Goal: Find contact information: Find contact information

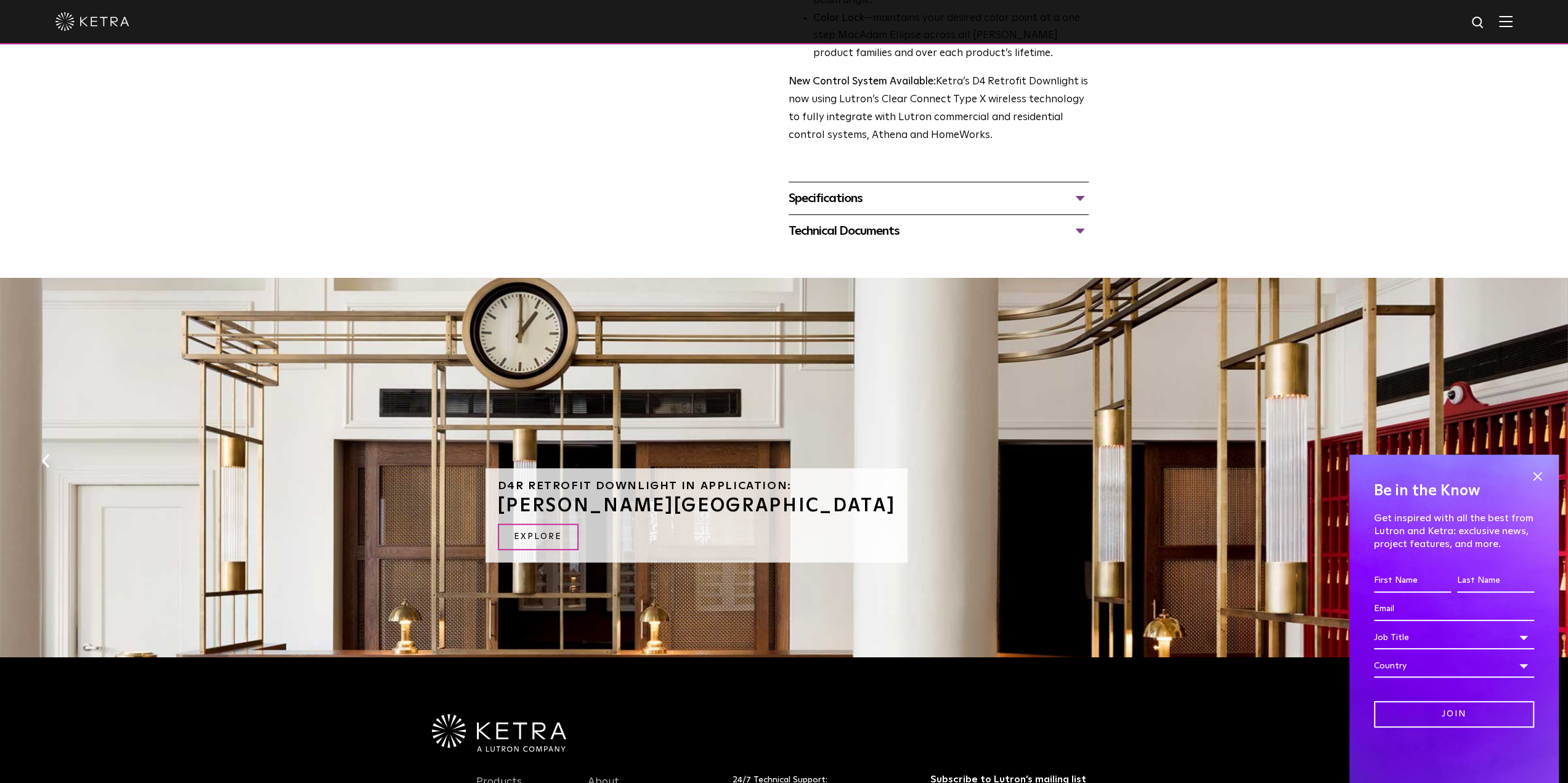
scroll to position [369, 0]
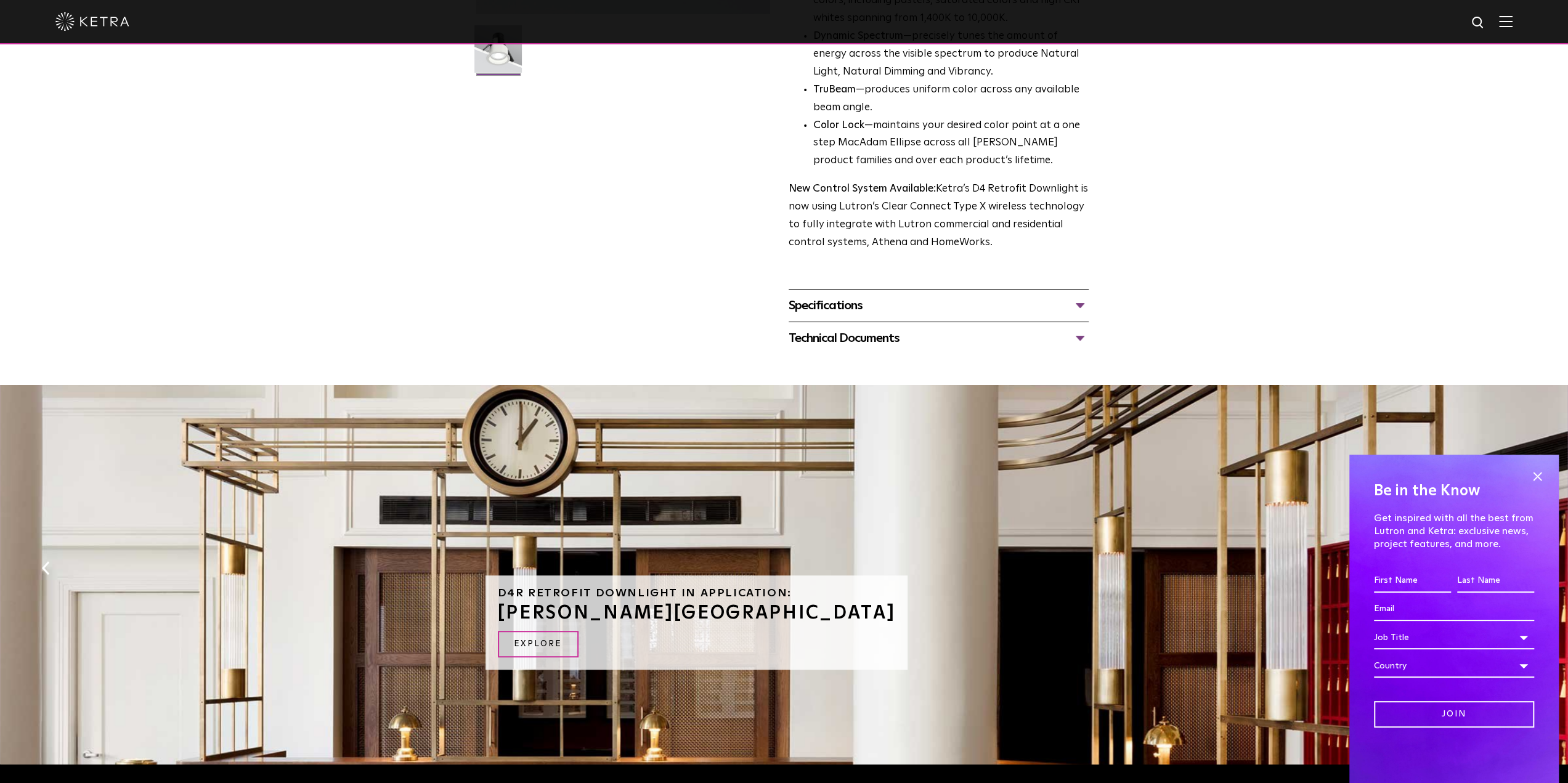
click at [838, 333] on div "Technical Documents" at bounding box center [938, 338] width 300 height 20
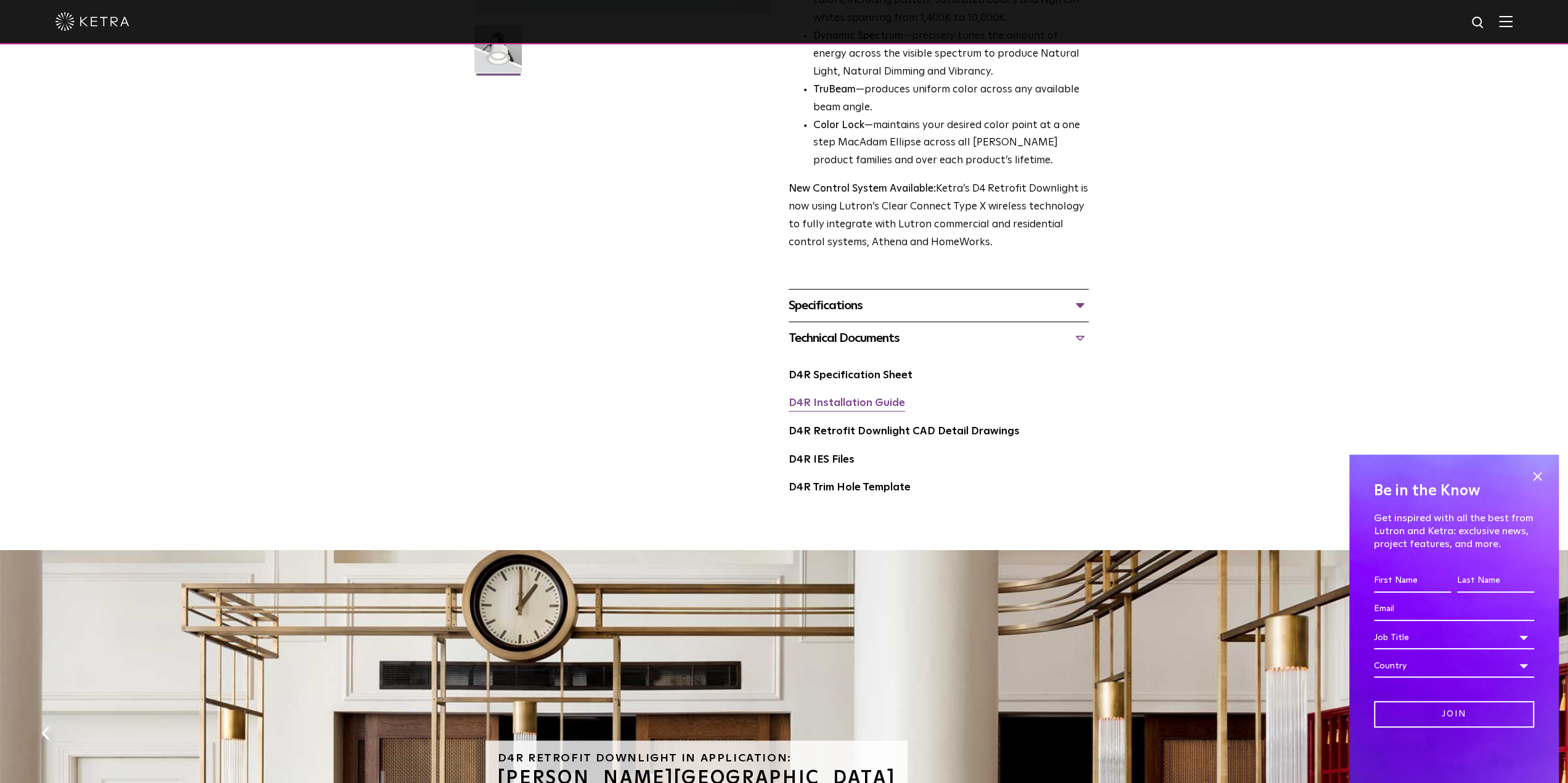
click at [827, 406] on link "D4R Installation Guide" at bounding box center [846, 403] width 116 height 11
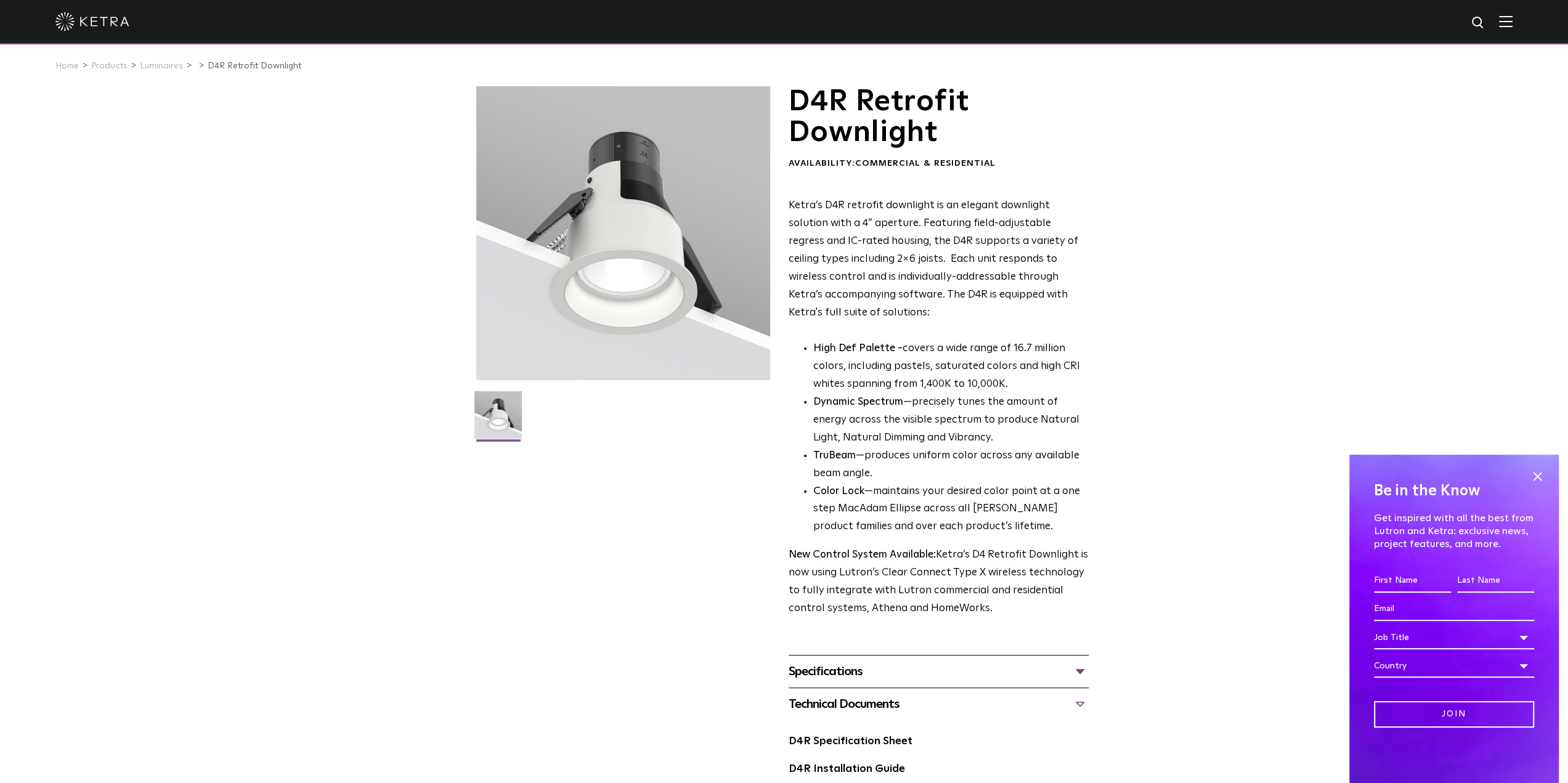
scroll to position [0, 0]
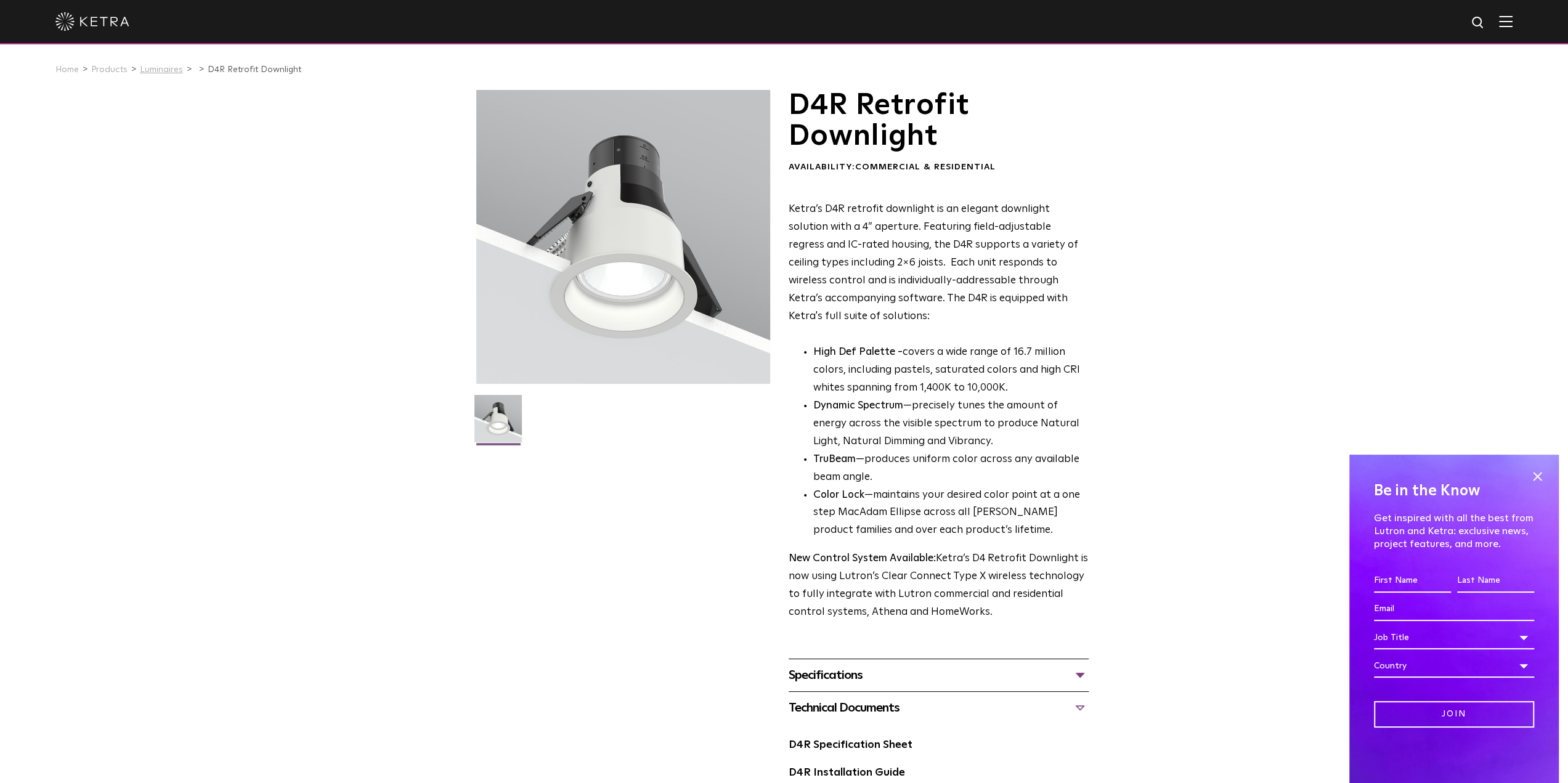
click at [153, 74] on link "Luminaires" at bounding box center [161, 70] width 43 height 9
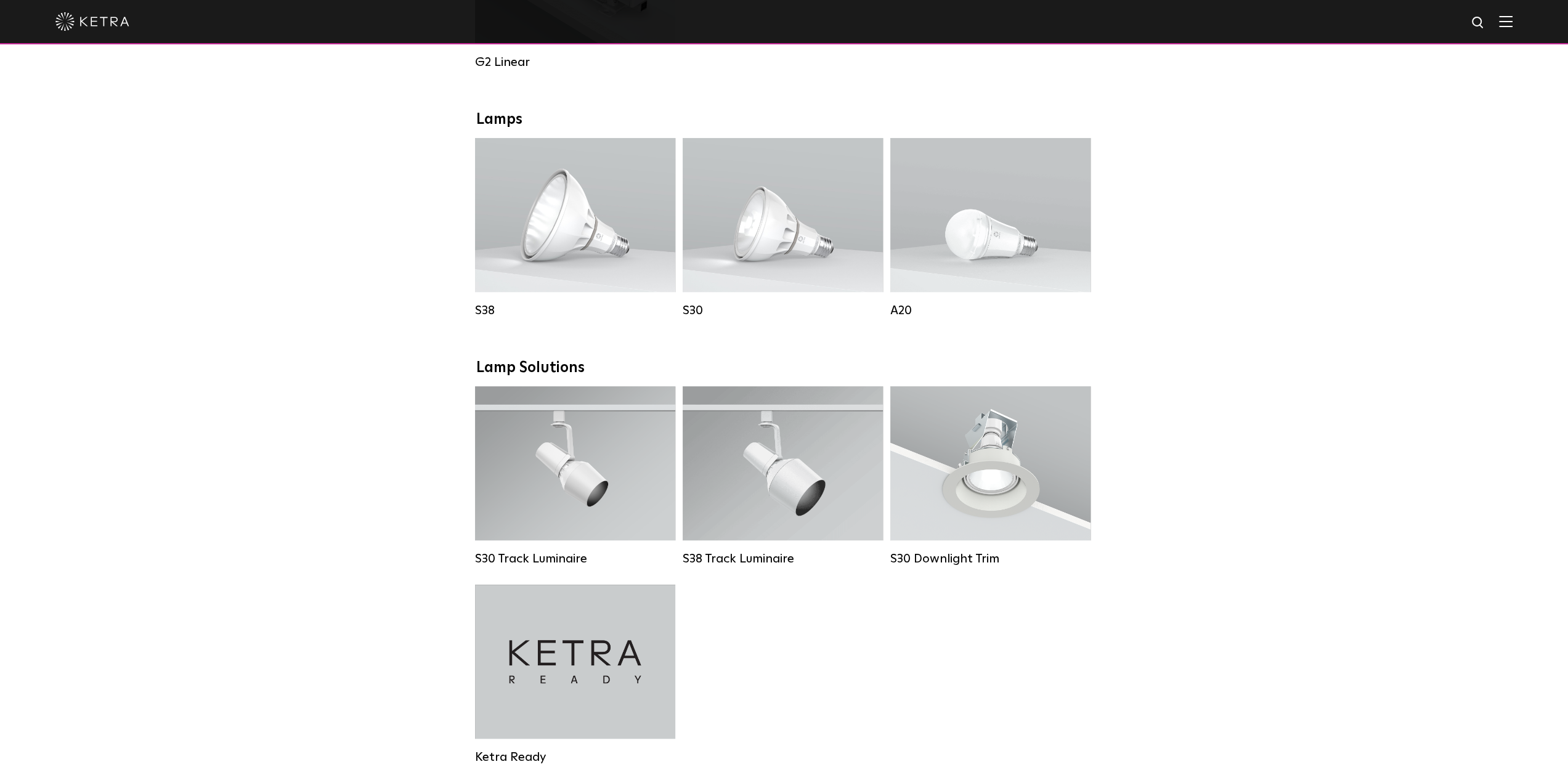
scroll to position [739, 0]
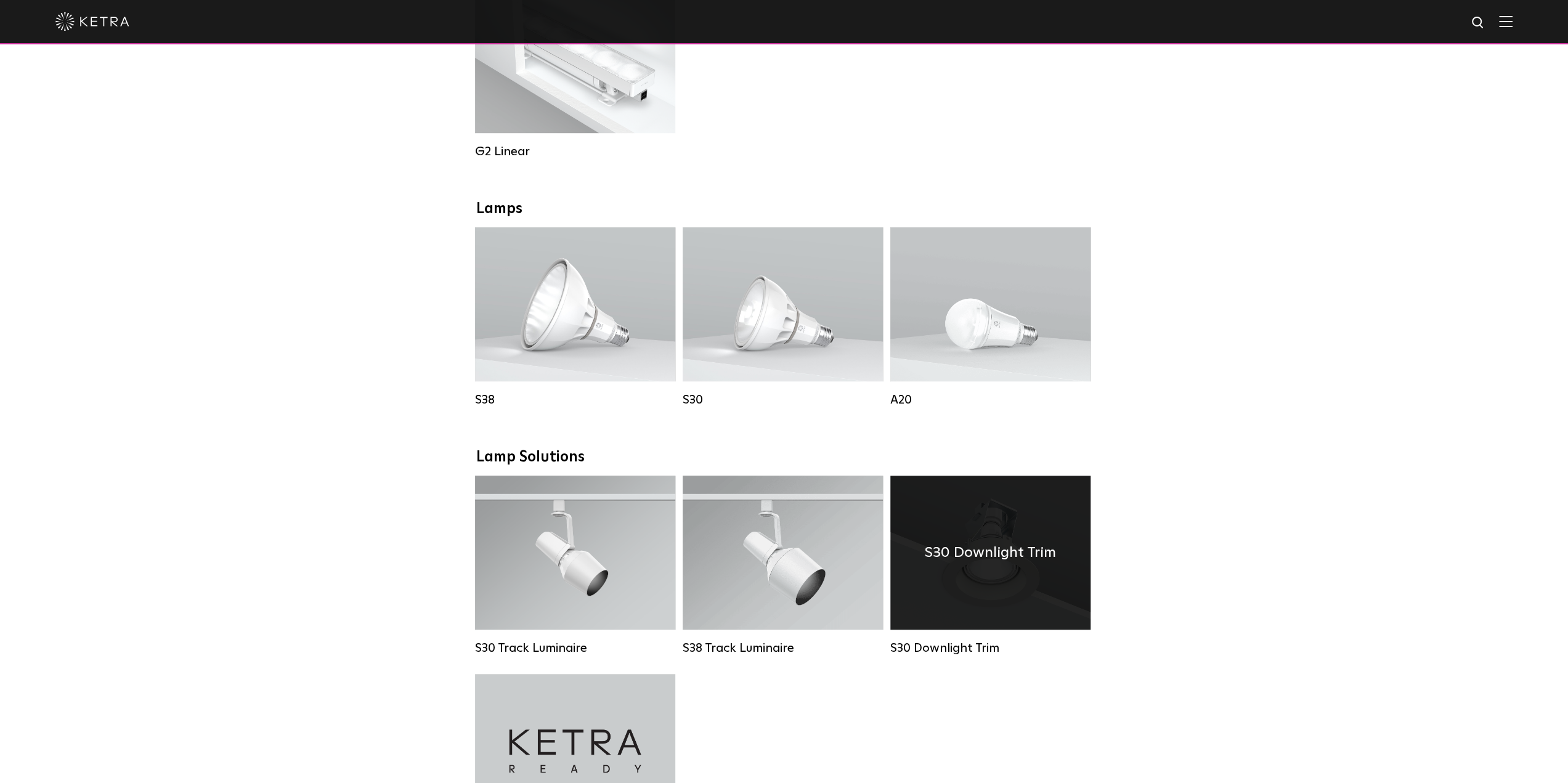
click at [973, 533] on div "S30 Downlight Trim" at bounding box center [990, 553] width 200 height 154
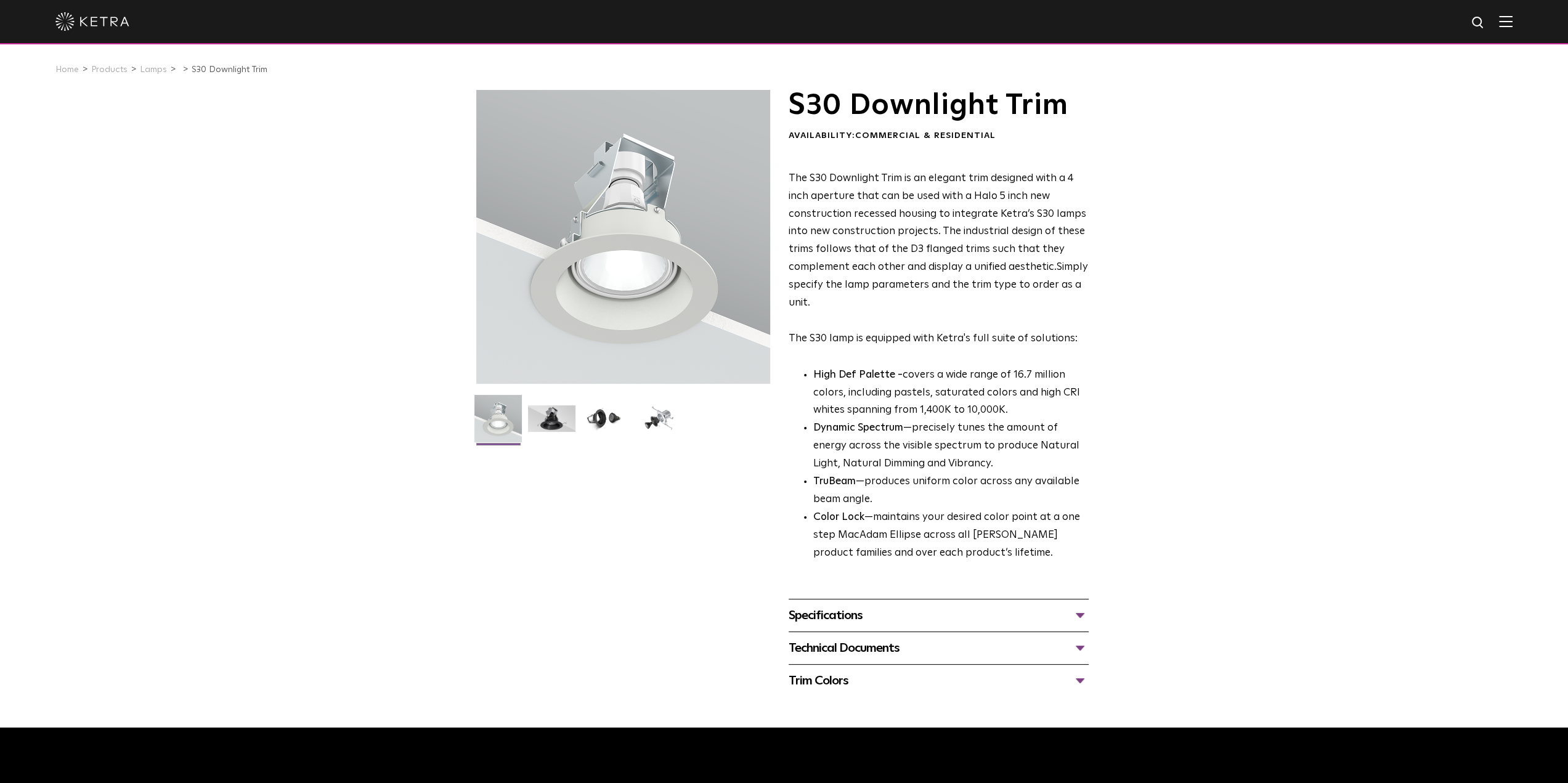
scroll to position [61, 0]
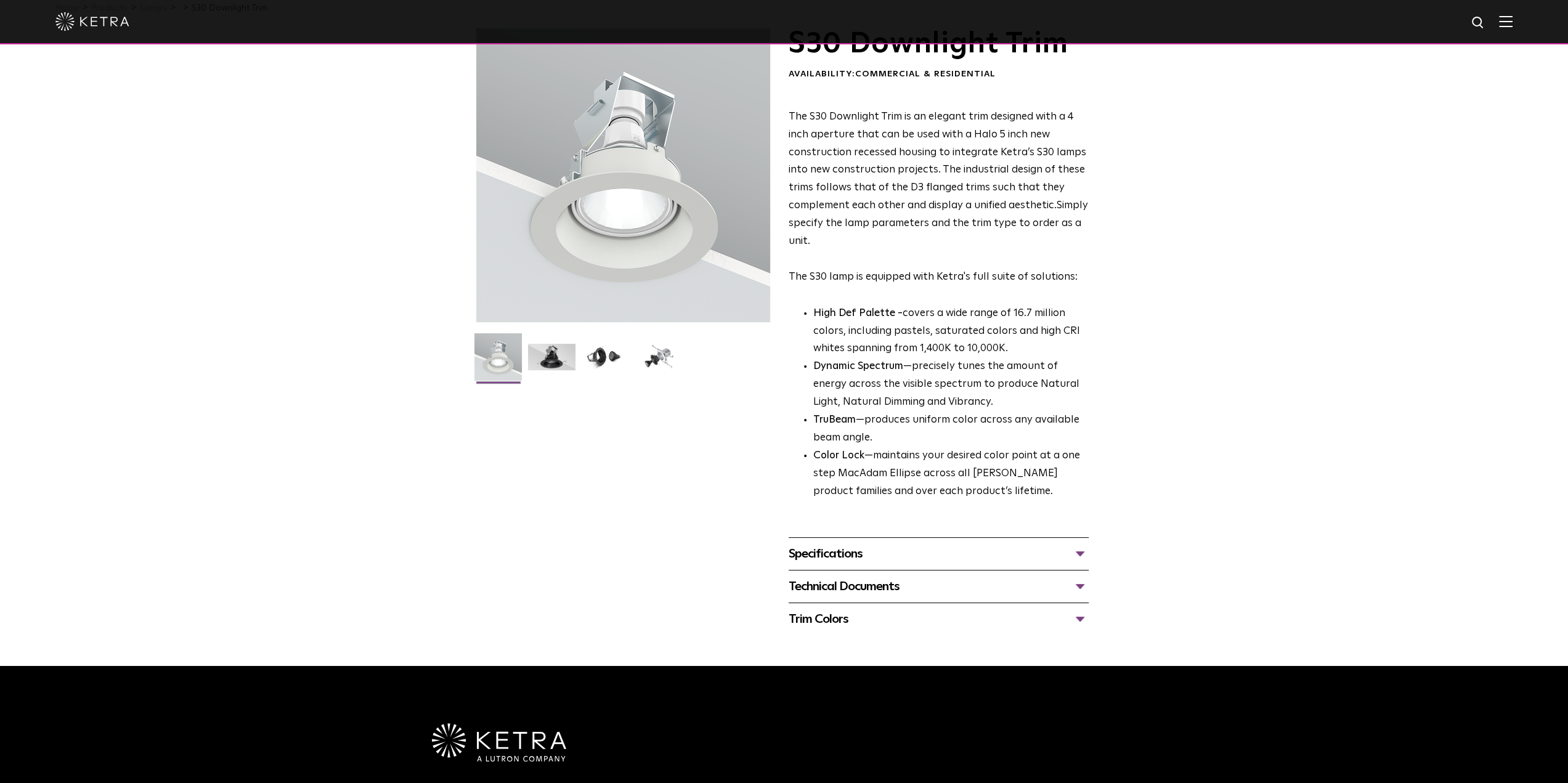
click at [833, 592] on div "Technical Documents" at bounding box center [938, 586] width 300 height 20
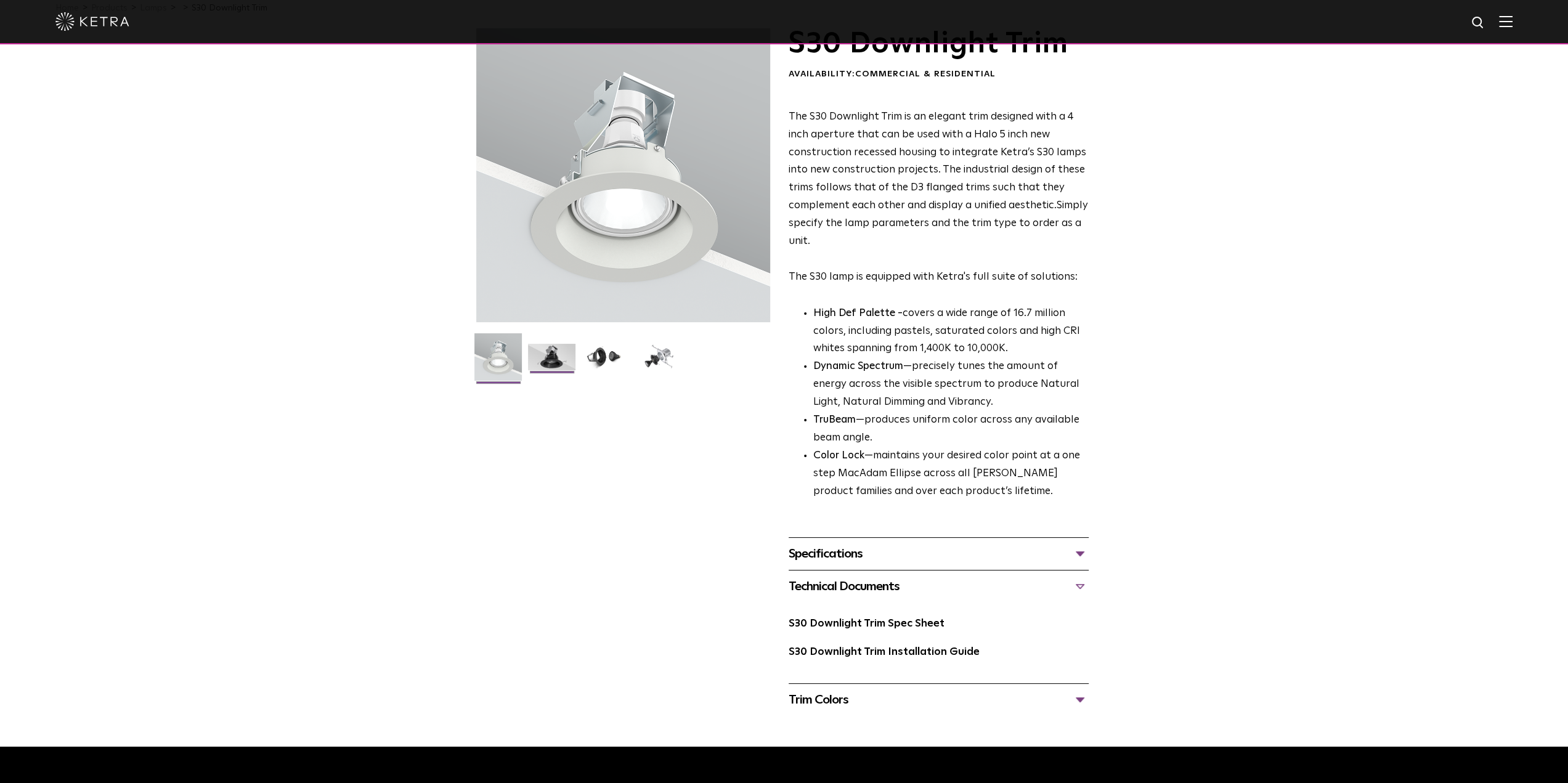
click at [558, 363] on img at bounding box center [551, 362] width 47 height 36
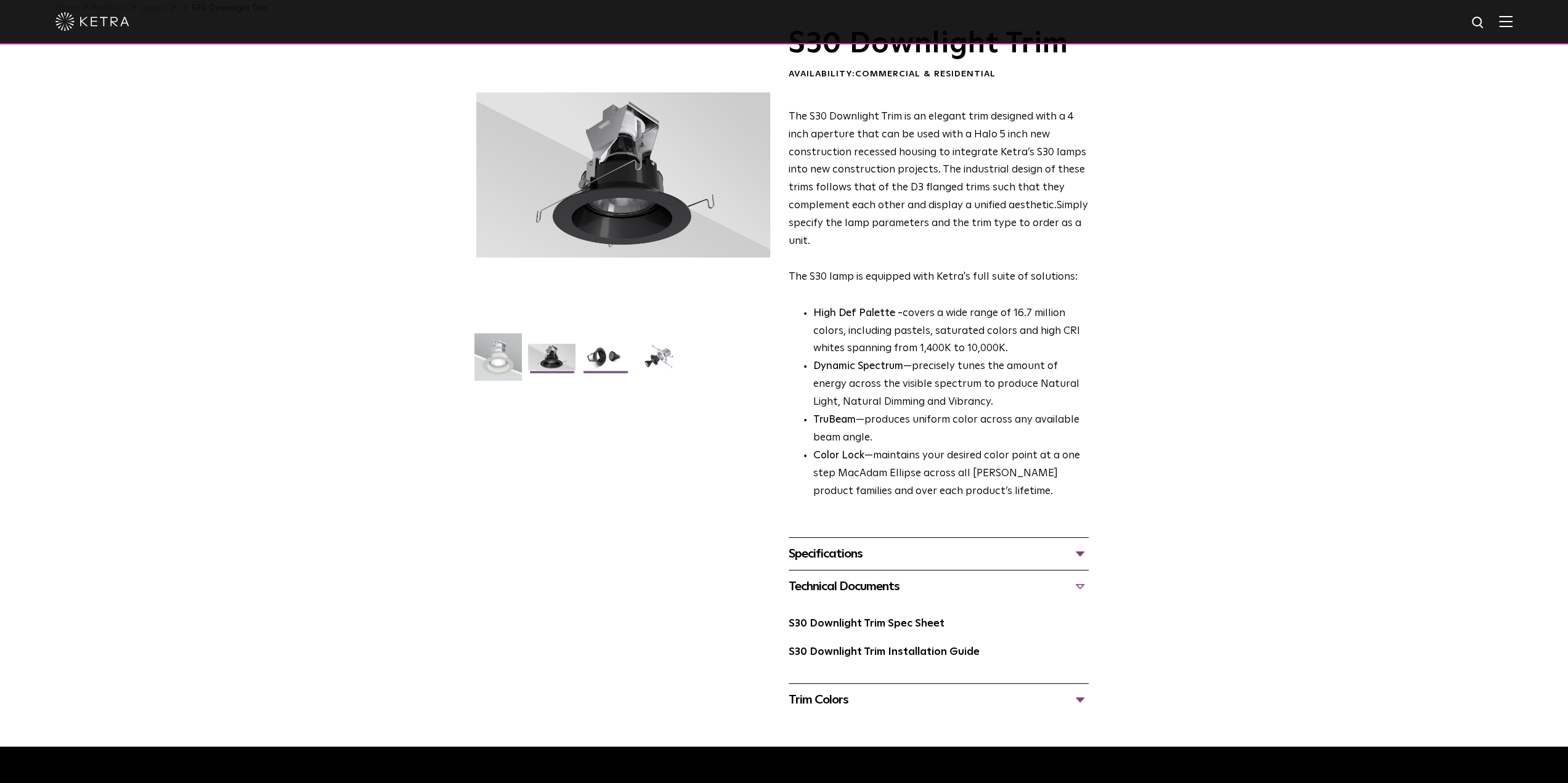
click at [607, 360] on img at bounding box center [605, 362] width 47 height 36
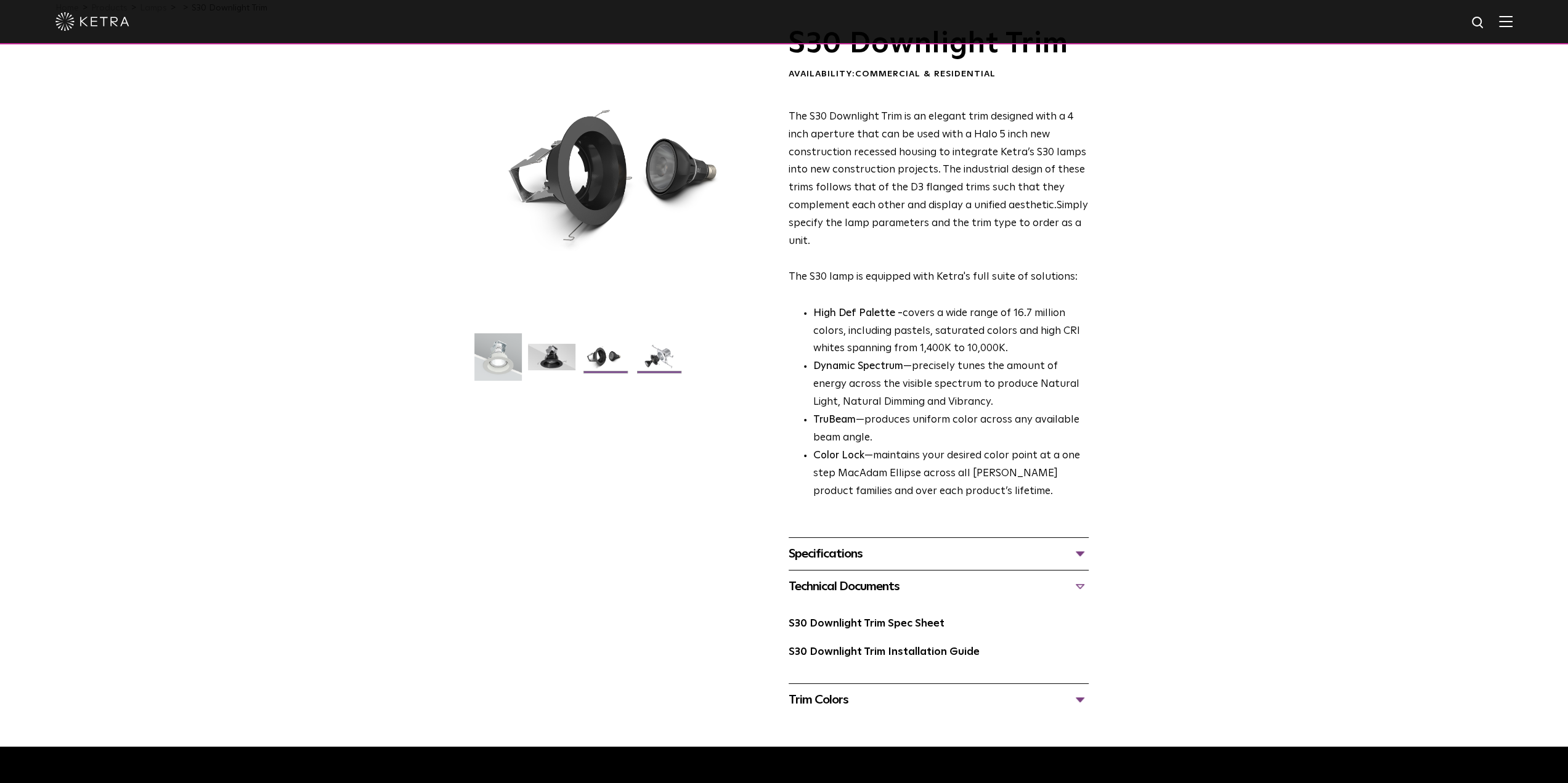
click at [654, 364] on img at bounding box center [658, 362] width 47 height 36
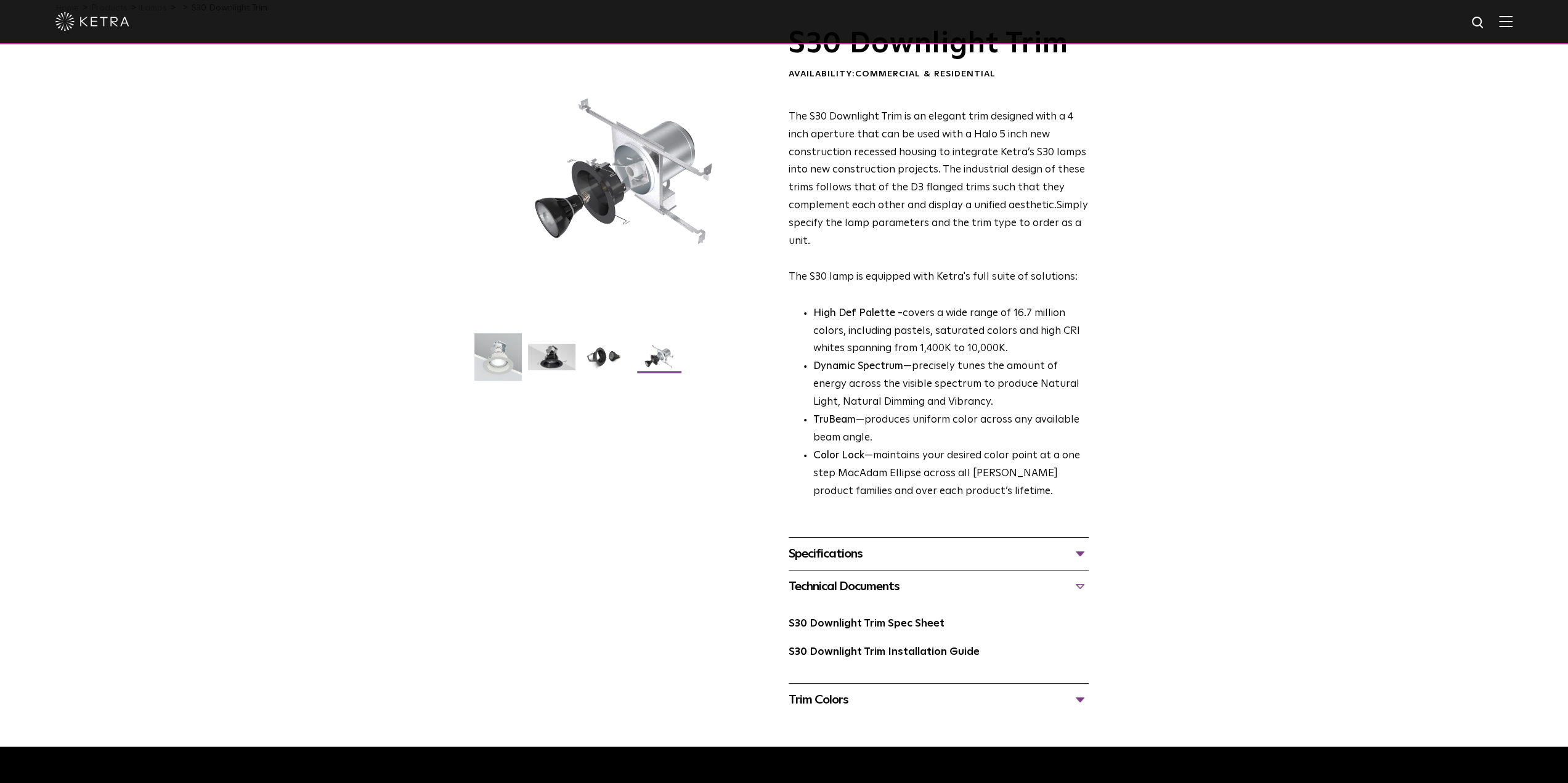
scroll to position [0, 0]
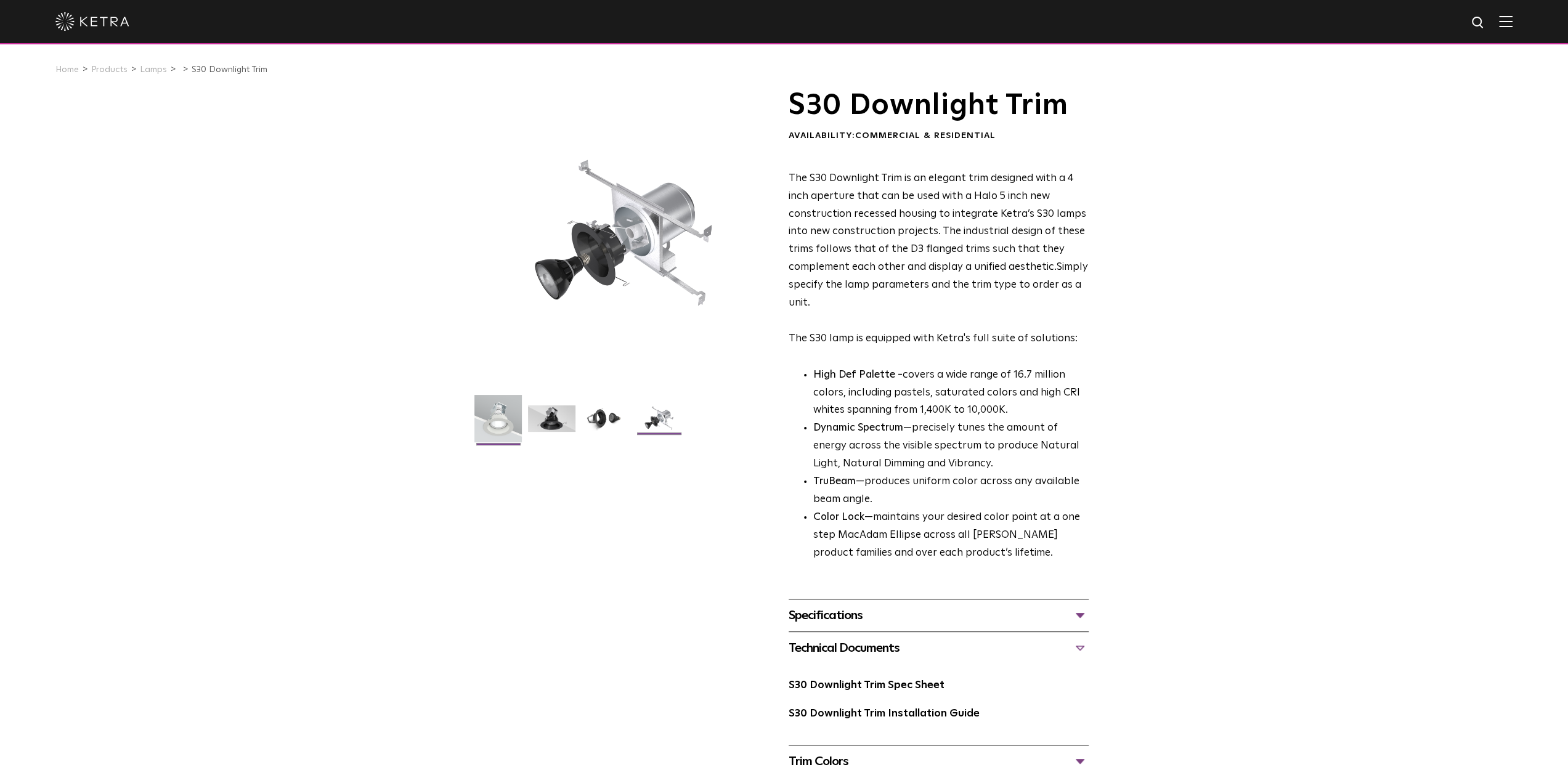
click at [487, 428] on img at bounding box center [498, 423] width 47 height 56
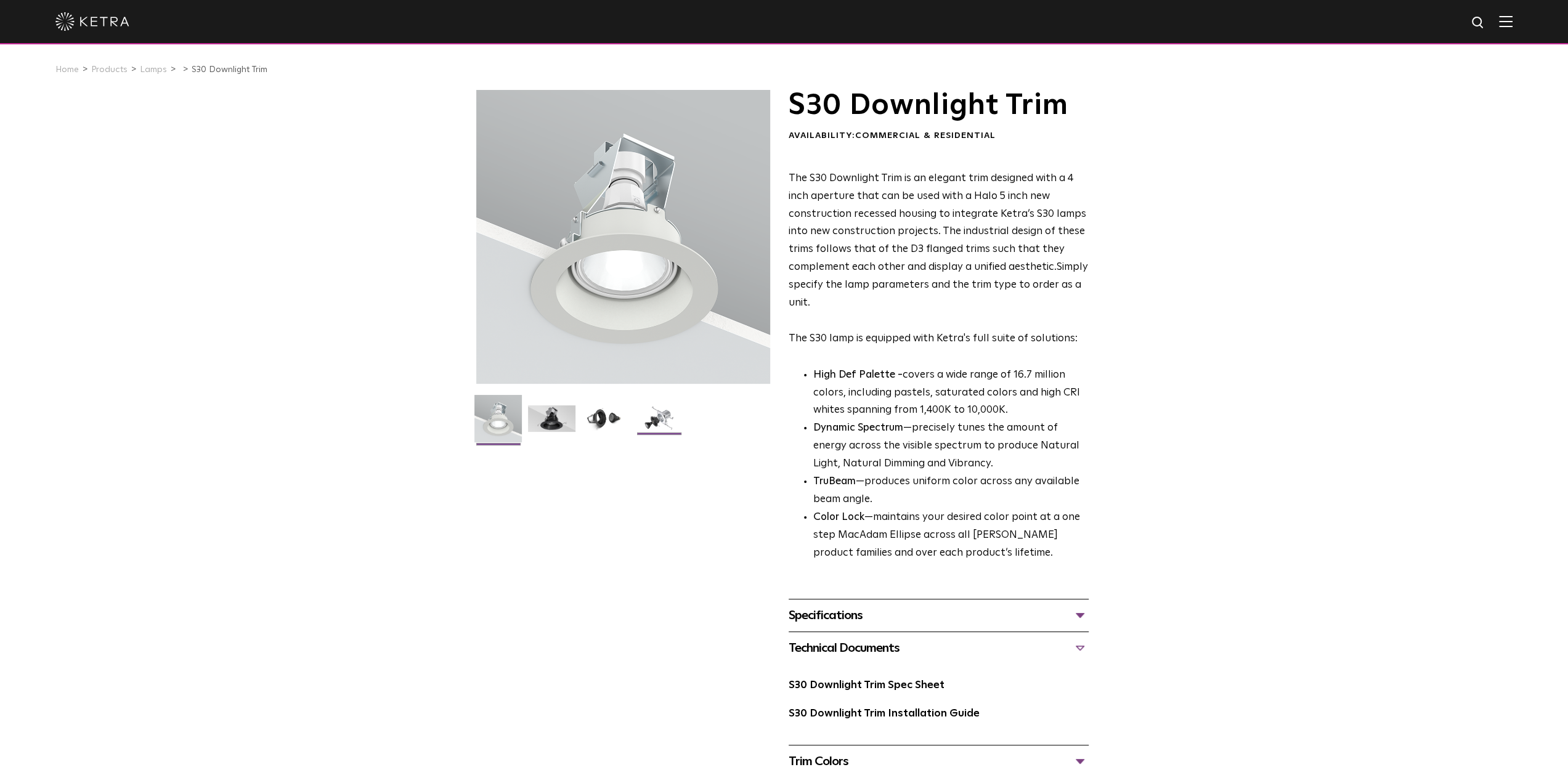
click at [649, 419] on img at bounding box center [658, 423] width 47 height 36
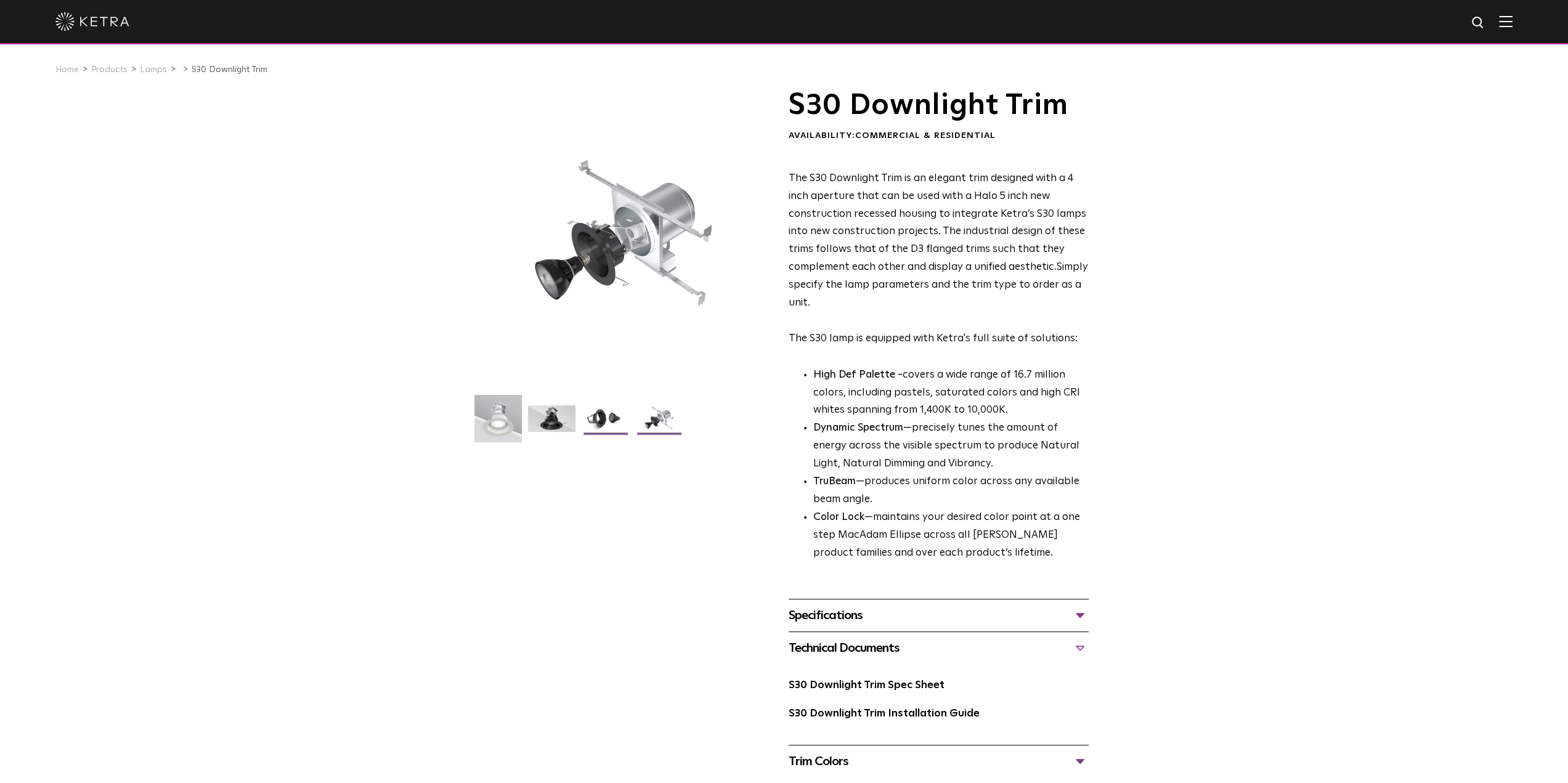
click at [616, 422] on img at bounding box center [605, 423] width 47 height 36
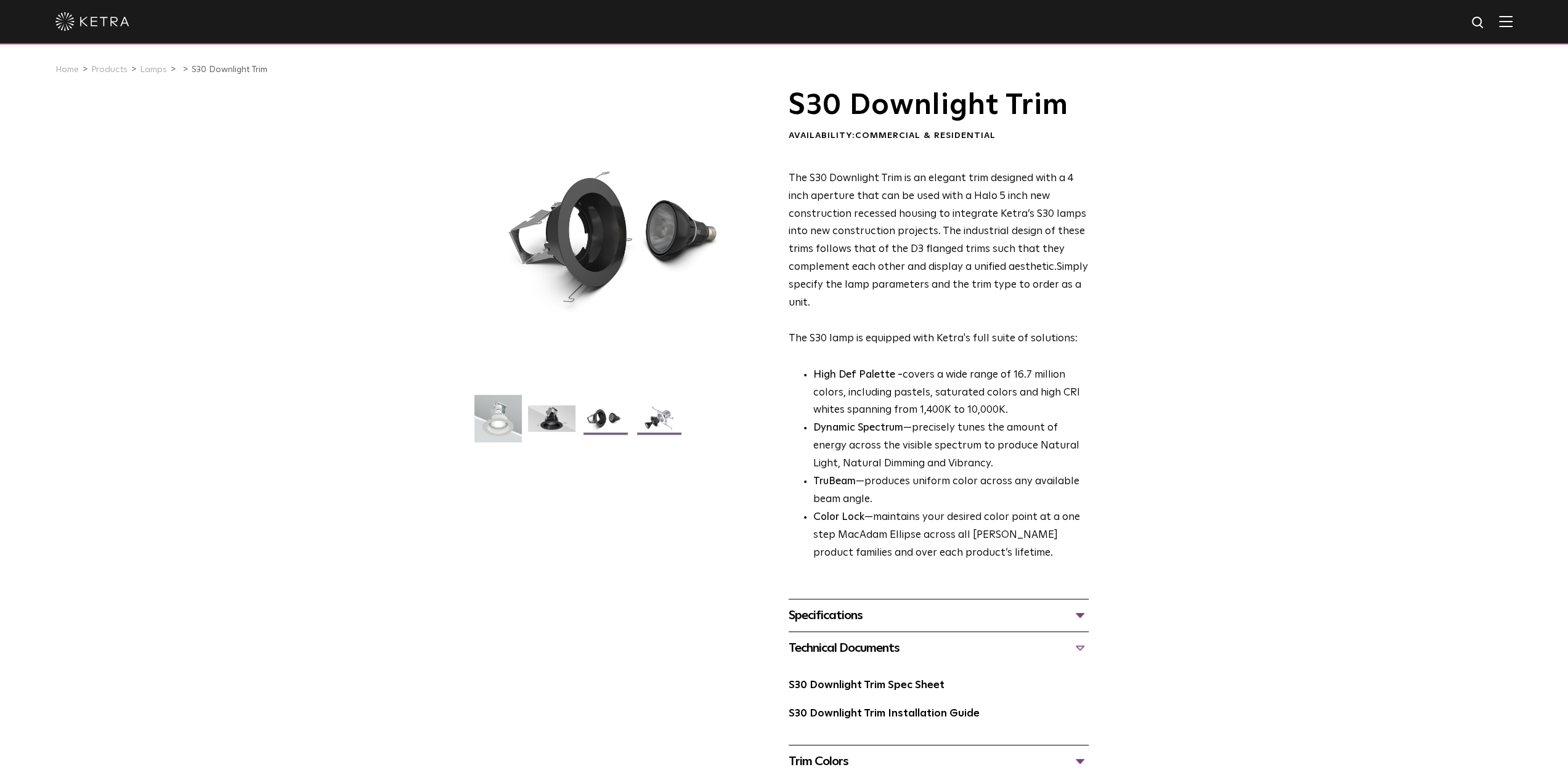
click at [666, 422] on img at bounding box center [658, 423] width 47 height 36
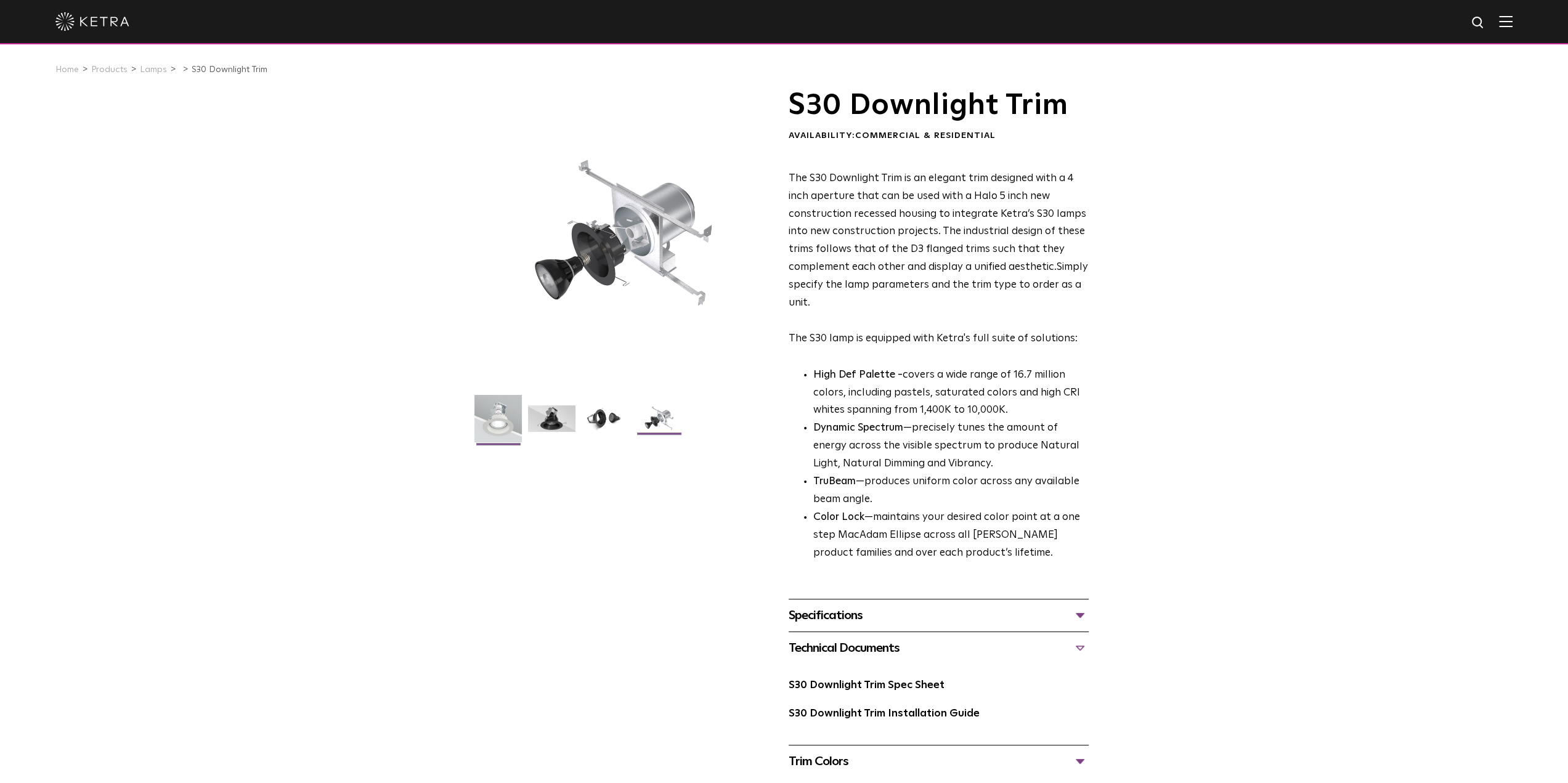
click at [506, 413] on img at bounding box center [498, 423] width 47 height 56
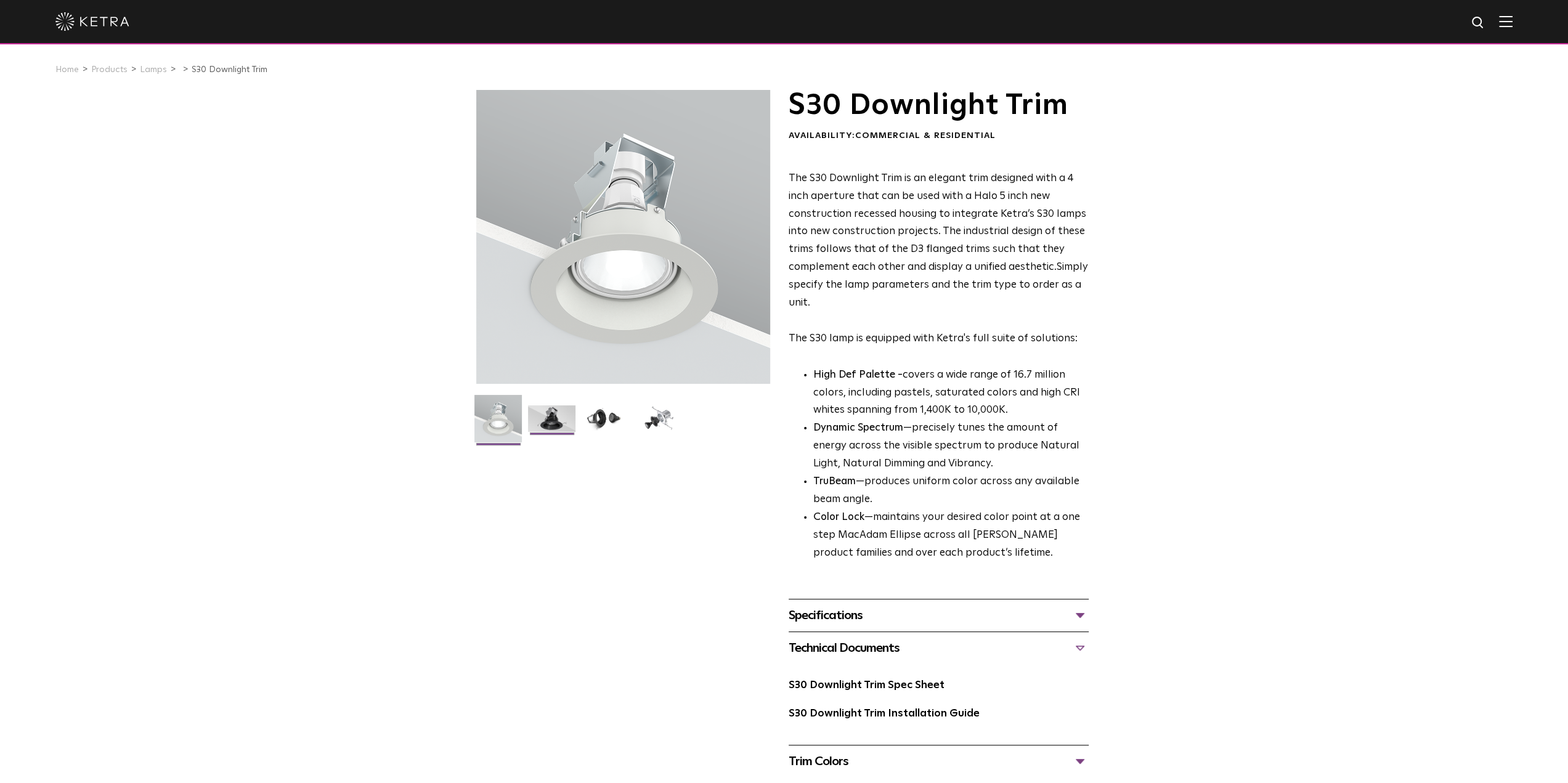
click at [539, 416] on img at bounding box center [551, 423] width 47 height 36
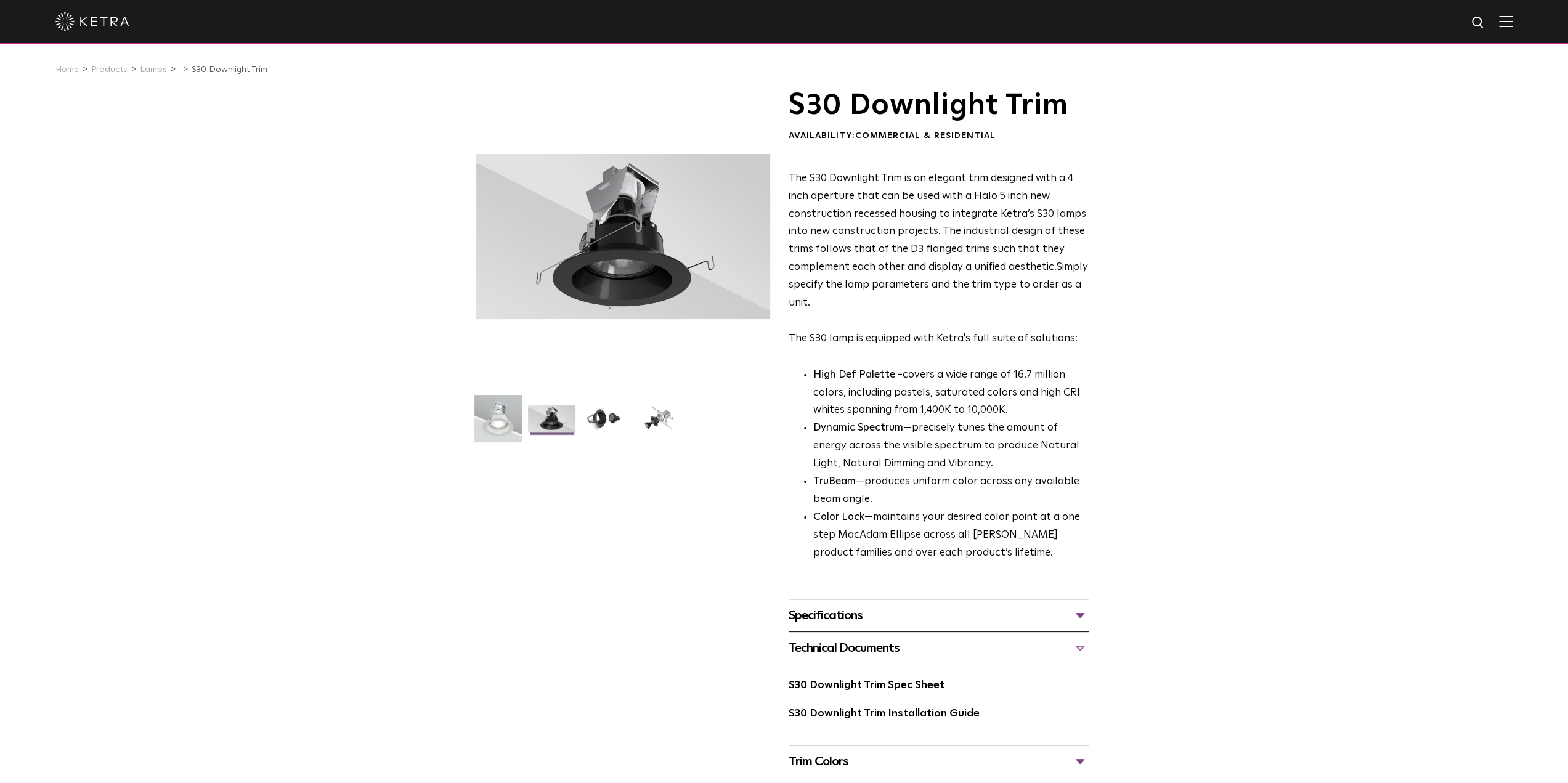
click at [569, 417] on img at bounding box center [551, 423] width 47 height 36
click at [582, 417] on img at bounding box center [605, 423] width 47 height 36
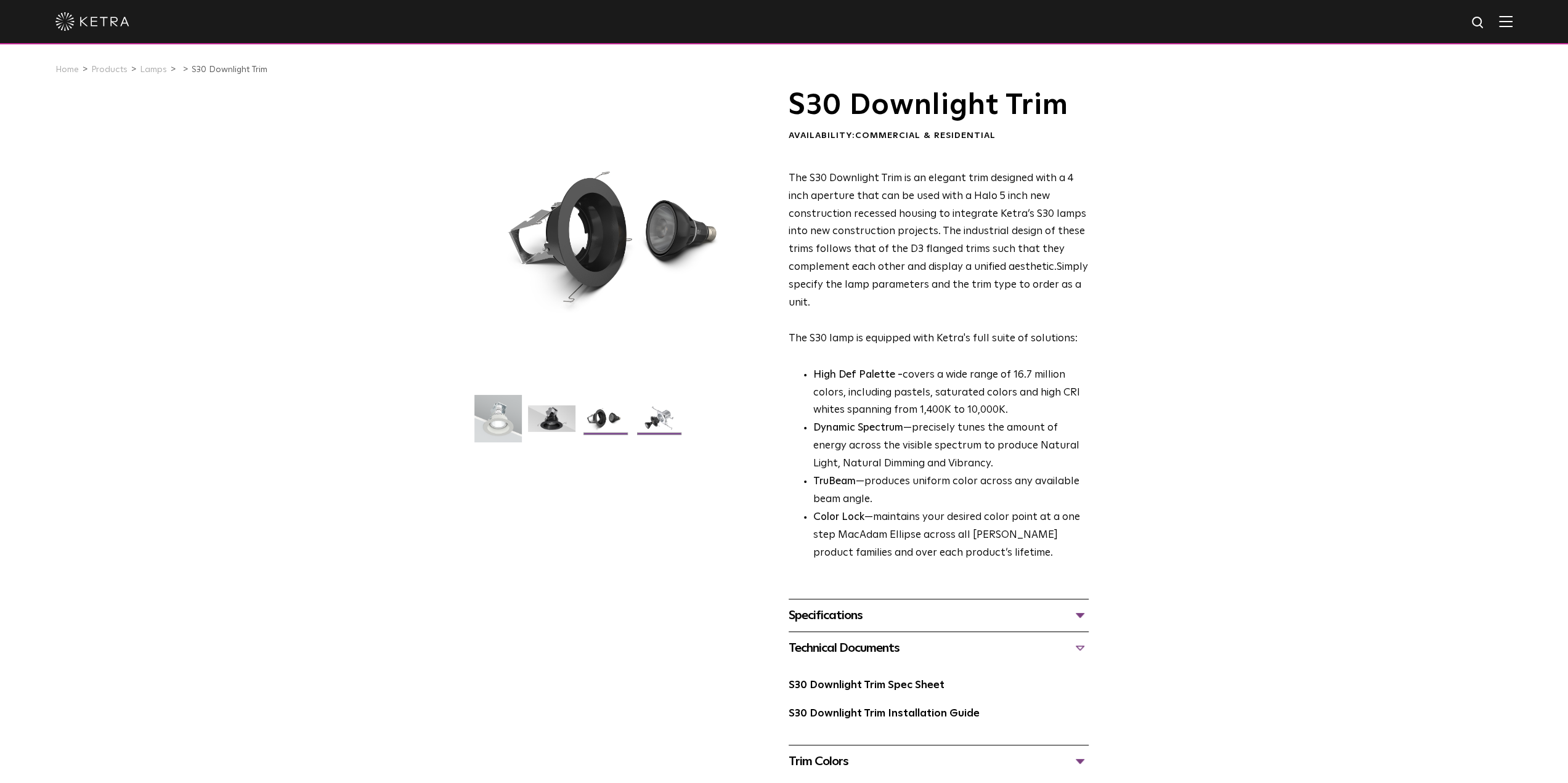
click at [643, 422] on img at bounding box center [658, 423] width 47 height 36
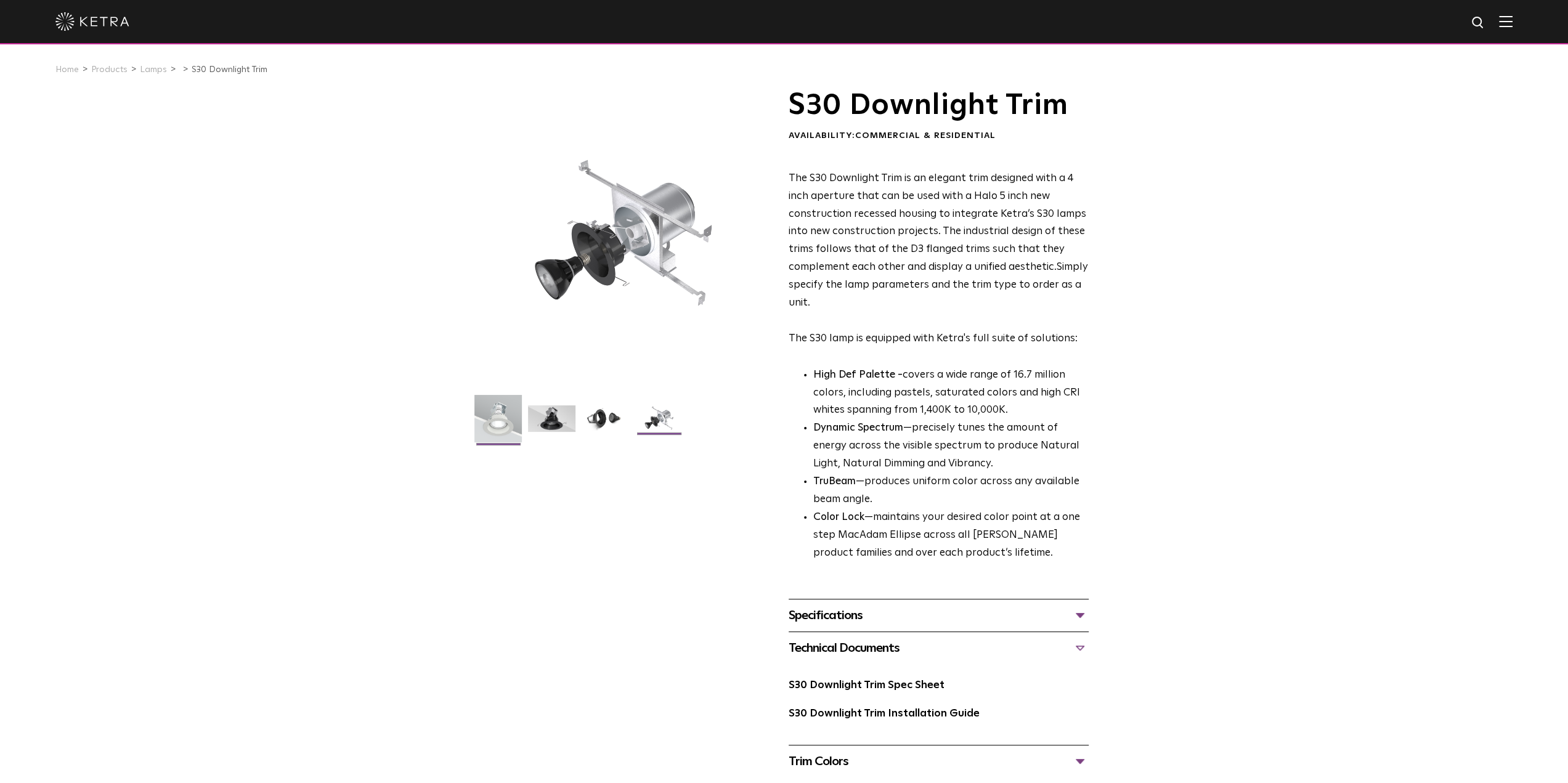
click at [485, 423] on img at bounding box center [498, 423] width 47 height 56
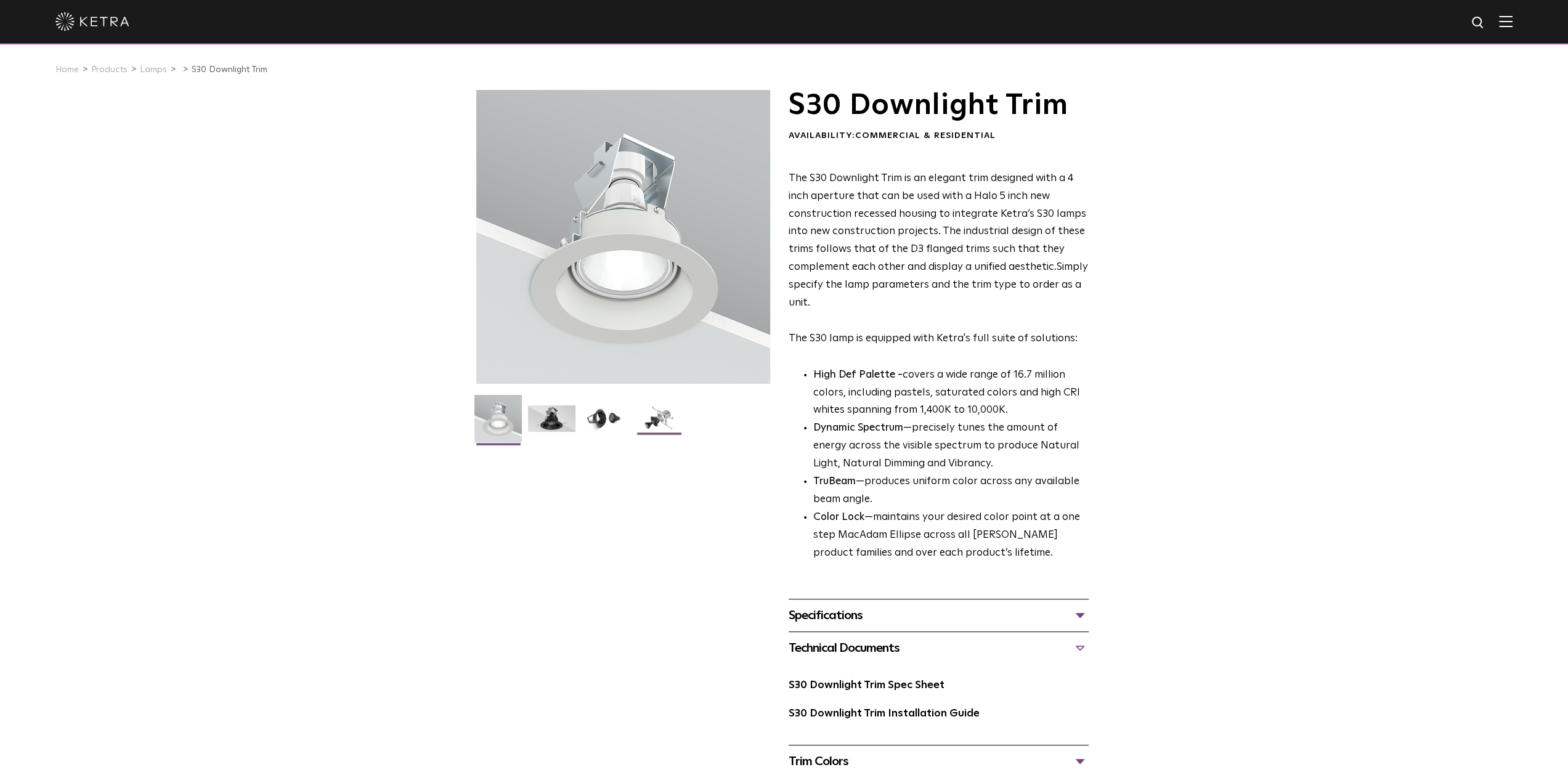
click at [654, 417] on img at bounding box center [658, 423] width 47 height 36
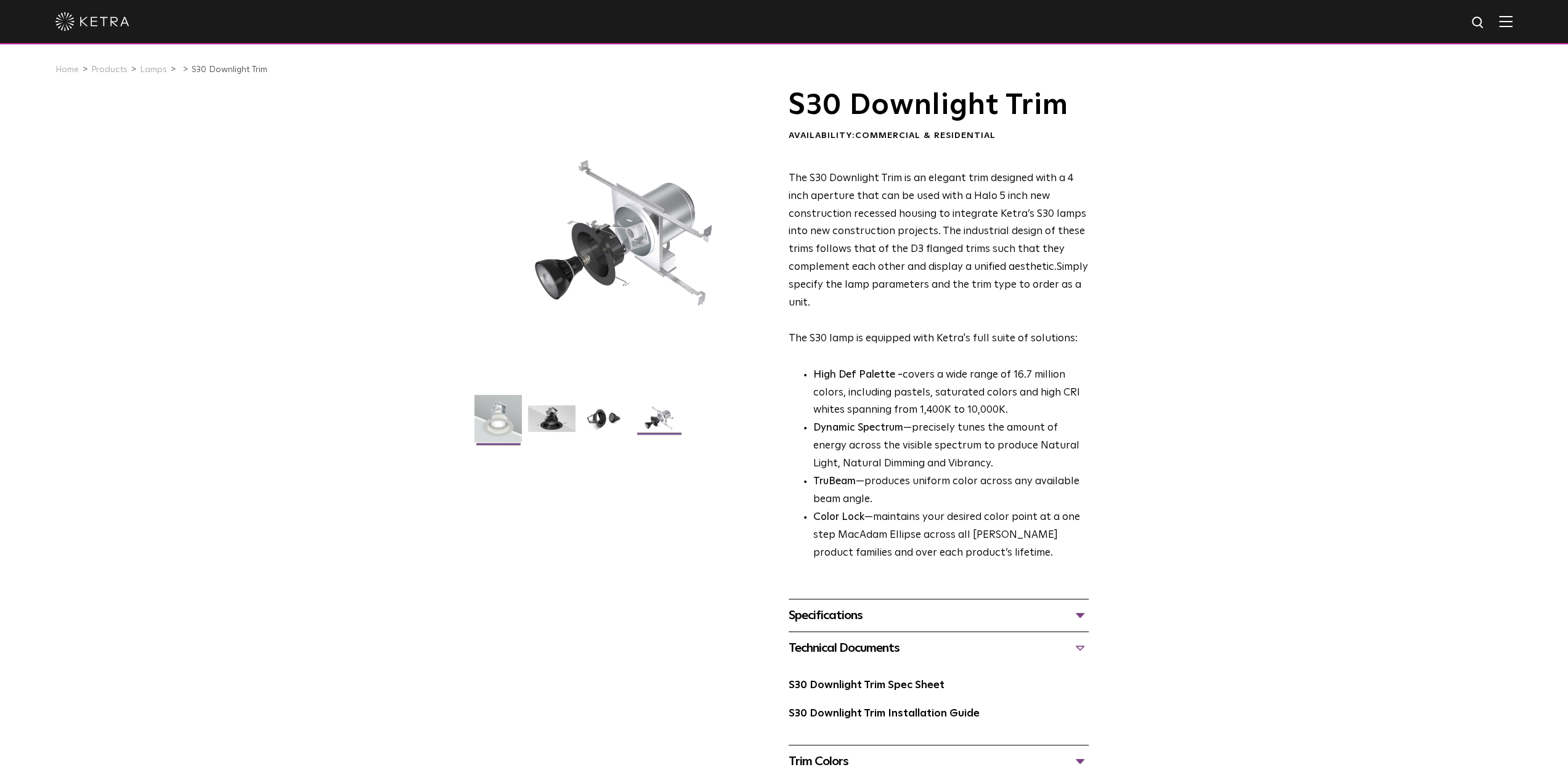
click at [485, 423] on img at bounding box center [498, 423] width 47 height 56
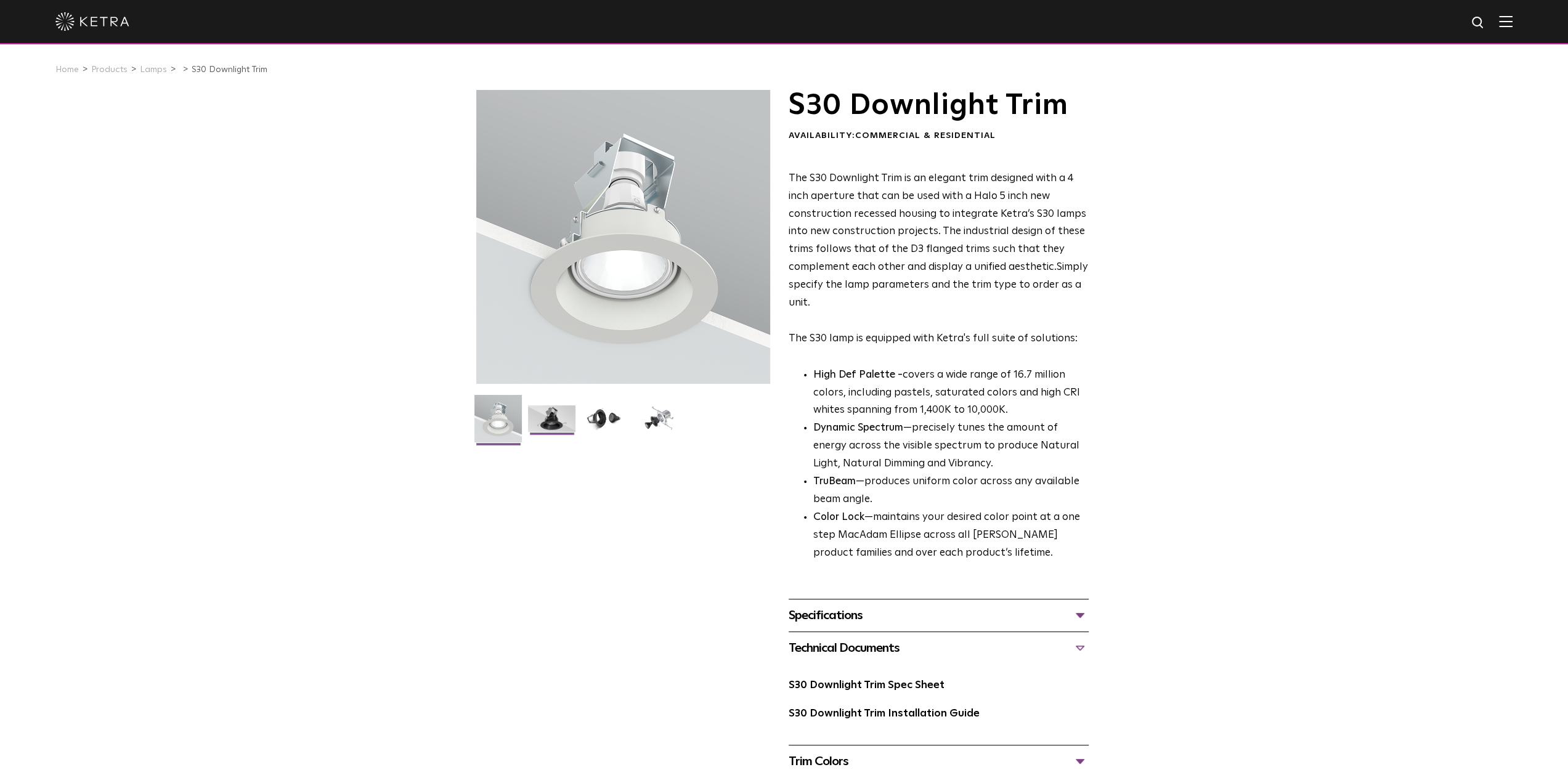
click at [552, 421] on img at bounding box center [551, 423] width 47 height 36
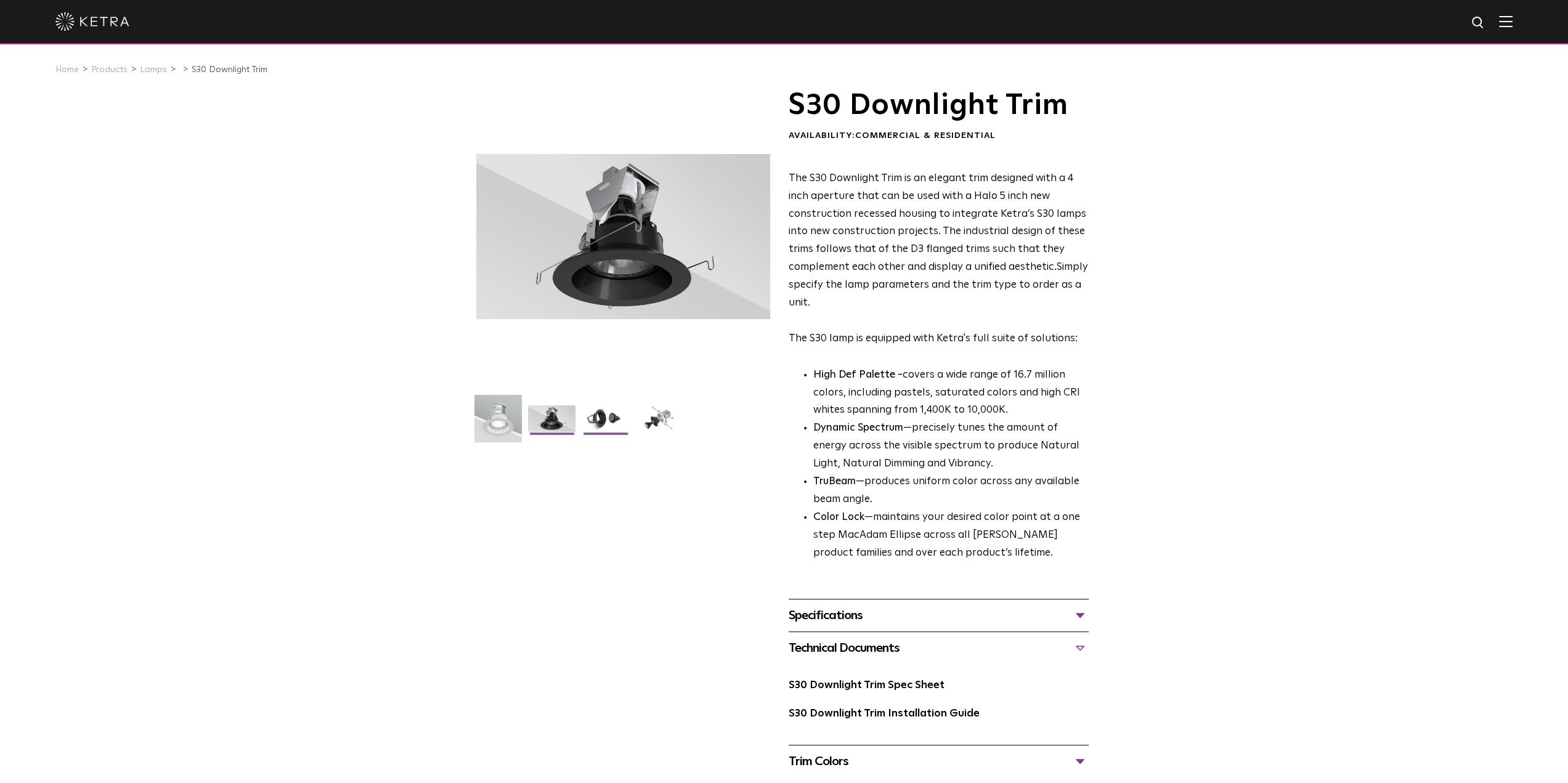
click at [605, 416] on img at bounding box center [605, 423] width 47 height 36
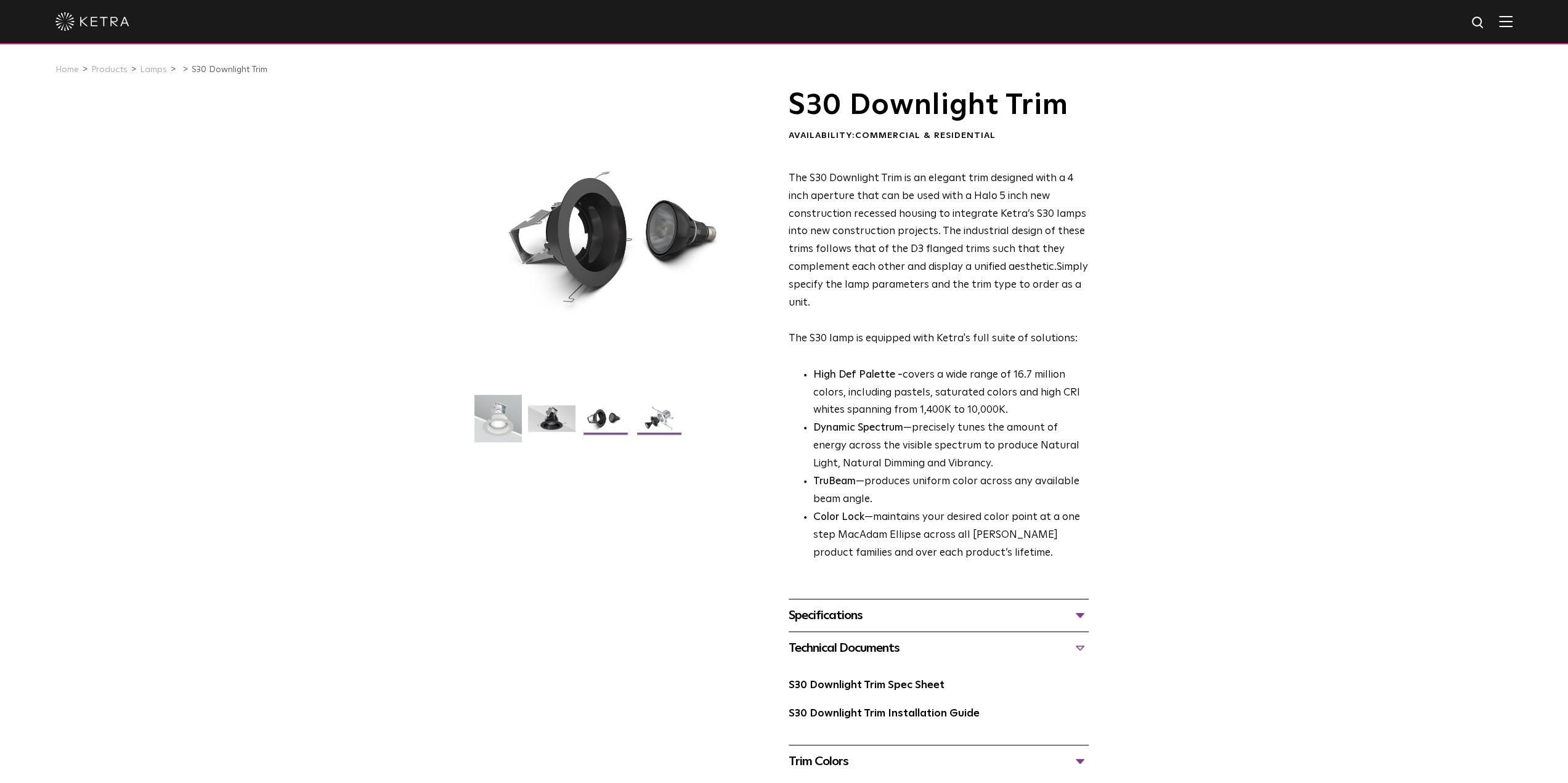
click at [654, 417] on img at bounding box center [658, 423] width 47 height 36
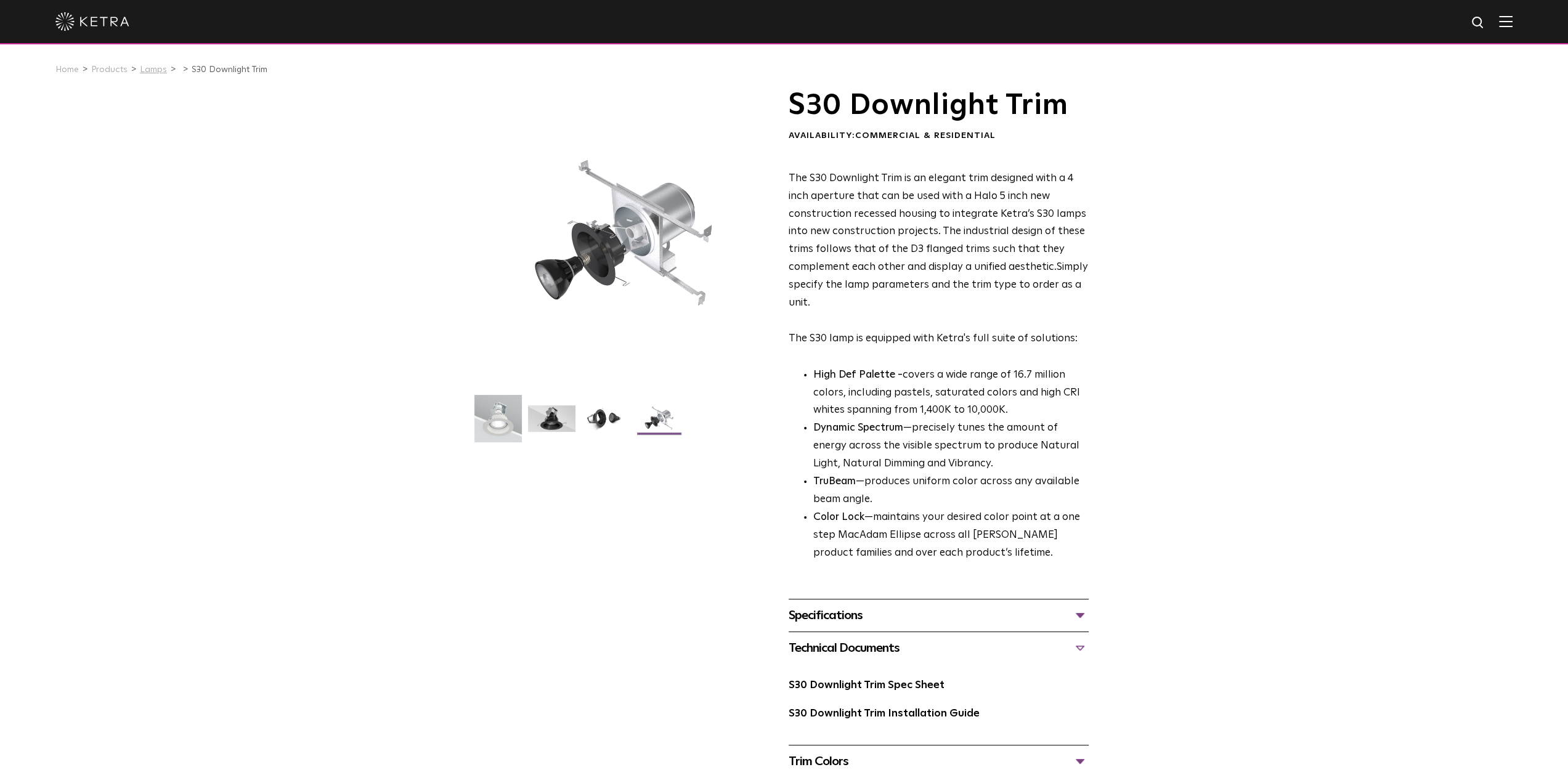
click at [147, 68] on link "Lamps" at bounding box center [153, 70] width 27 height 9
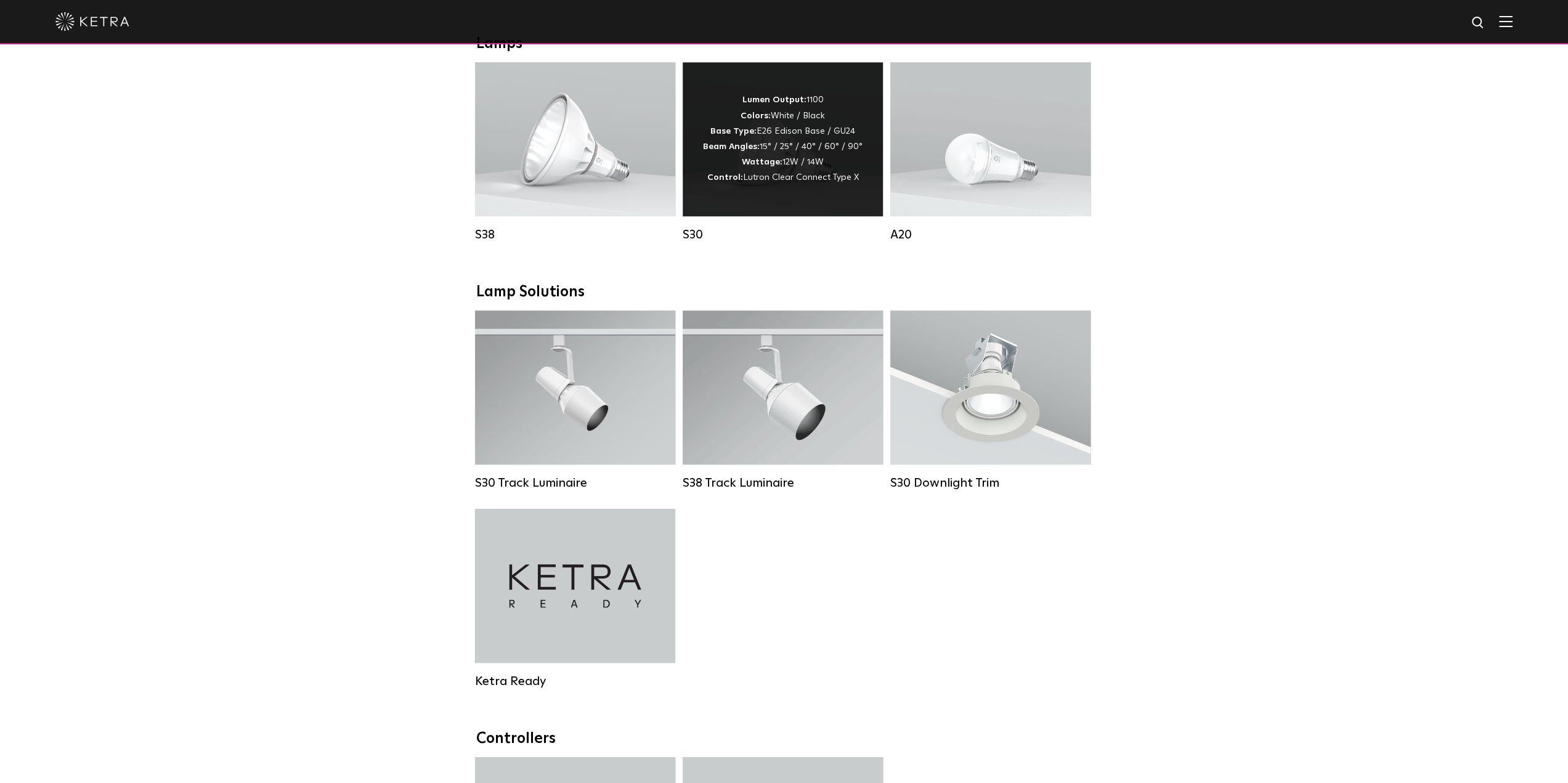
click at [768, 200] on div "Lumen Output: 1100 Colors: White / Black Base Type: E26 Edison Base / GU24 Beam…" at bounding box center [783, 139] width 200 height 154
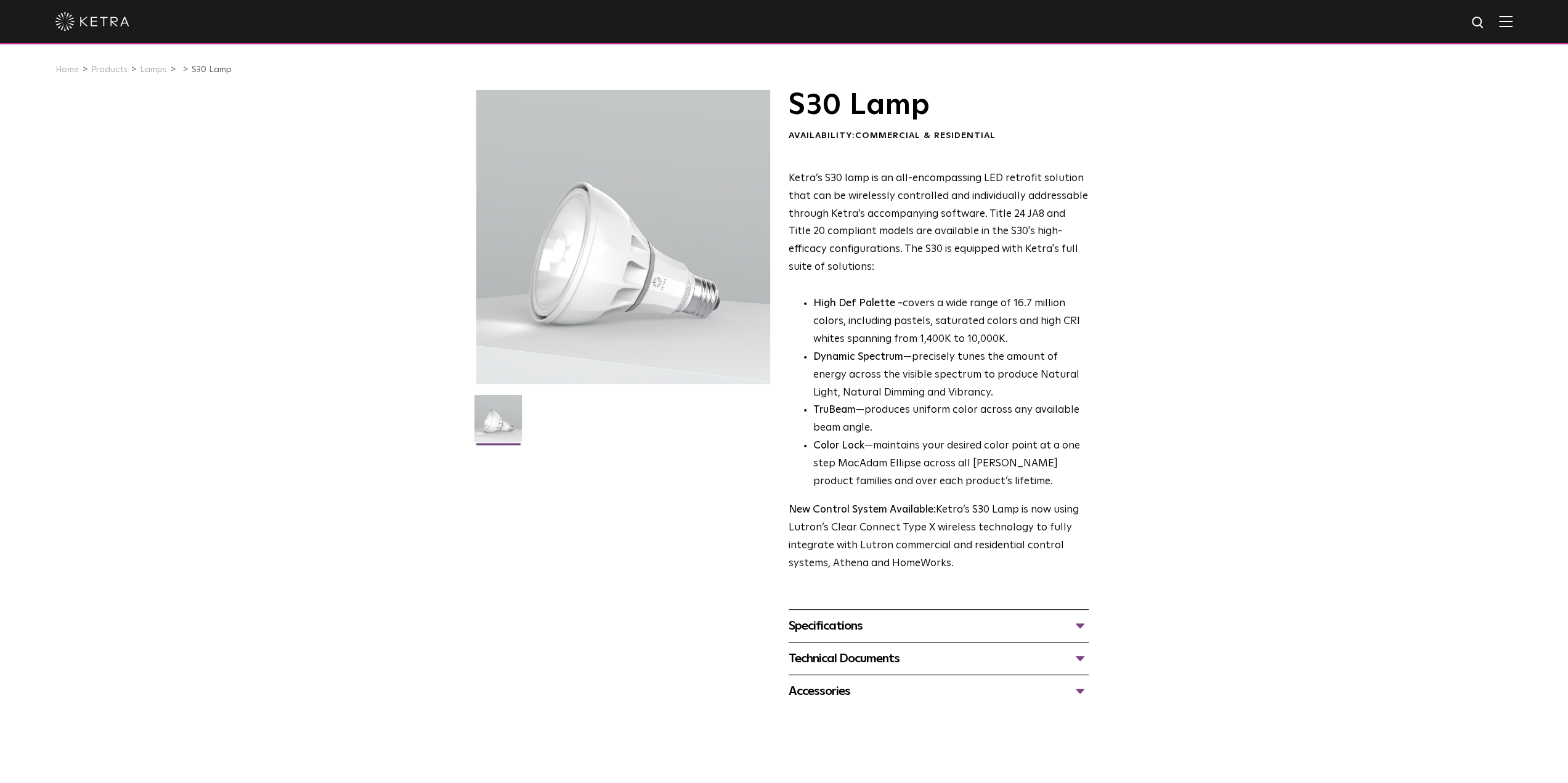
click at [837, 663] on div "Technical Documents" at bounding box center [938, 658] width 300 height 20
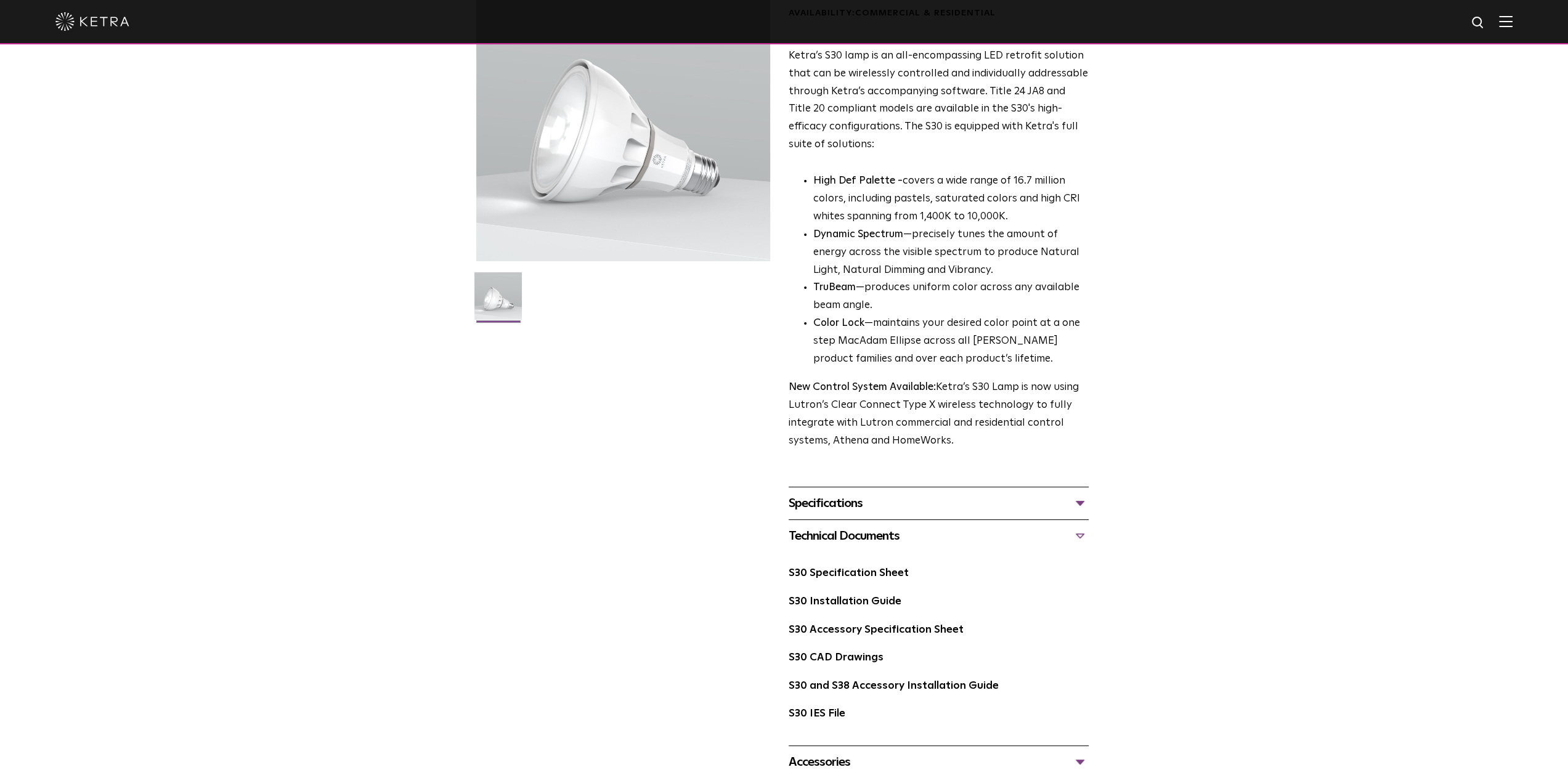
scroll to position [123, 0]
click at [824, 602] on link "S30 Installation Guide" at bounding box center [845, 600] width 113 height 11
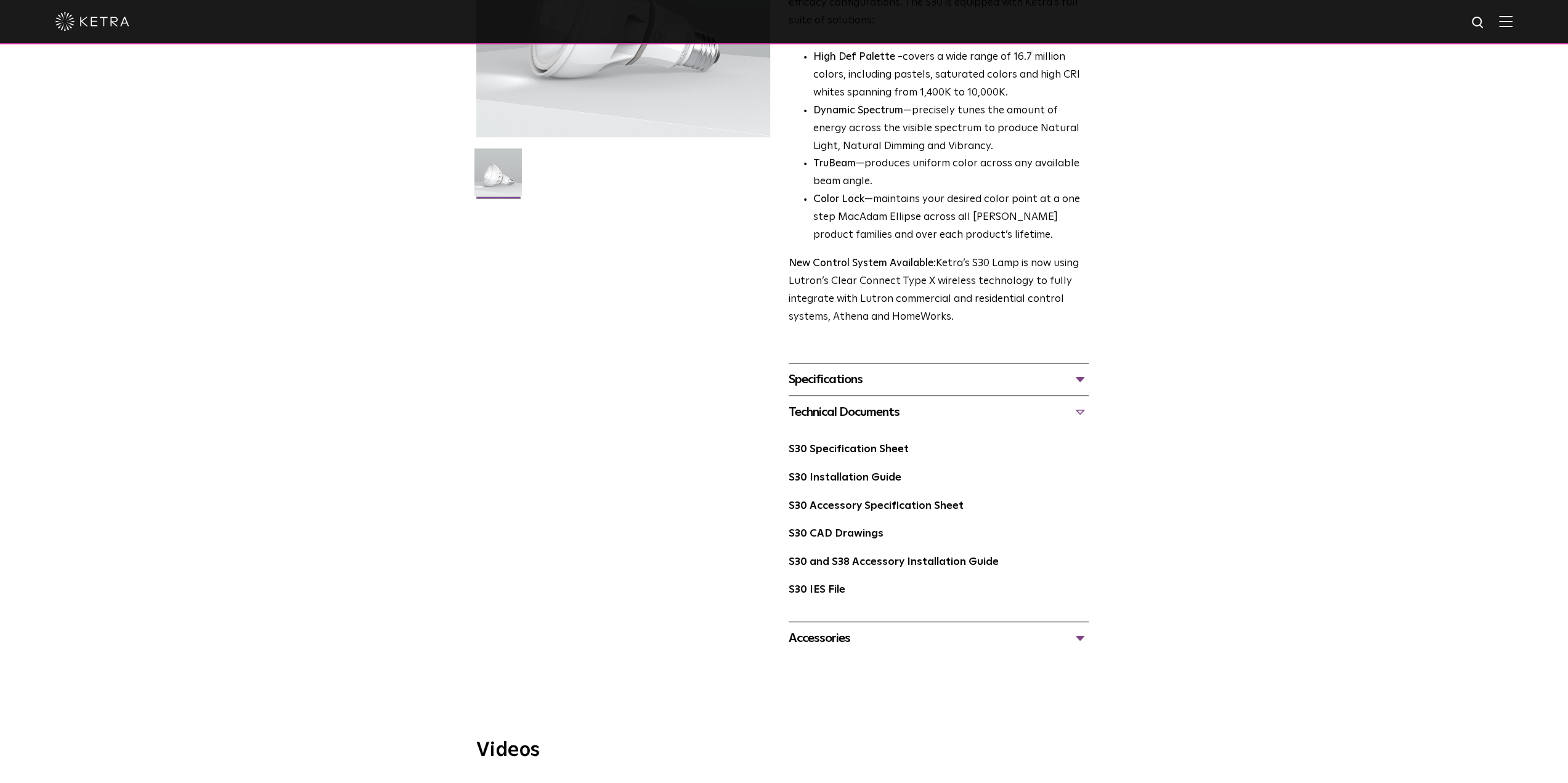
click at [842, 638] on div "Accessories" at bounding box center [938, 638] width 300 height 20
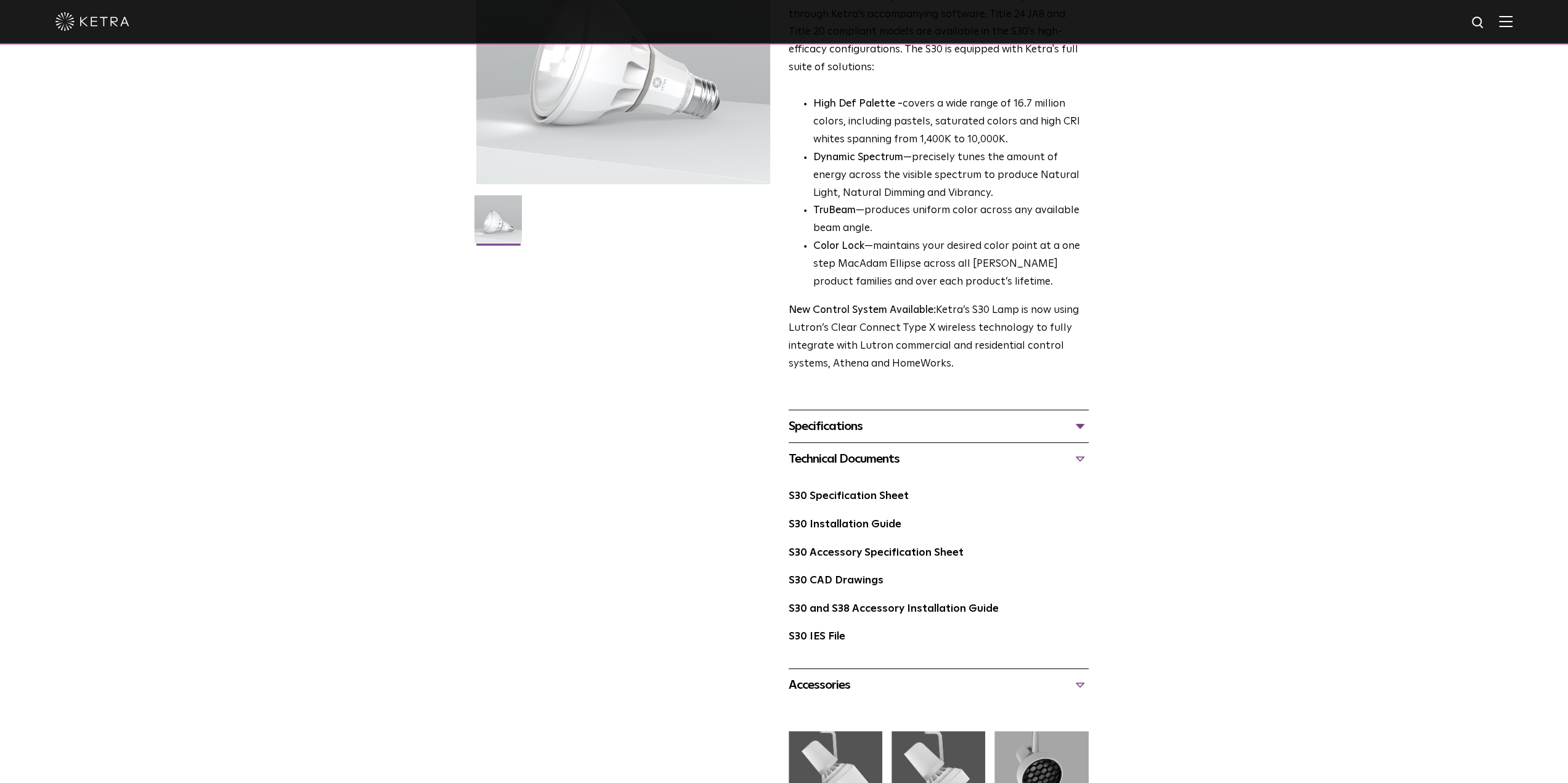
scroll to position [0, 0]
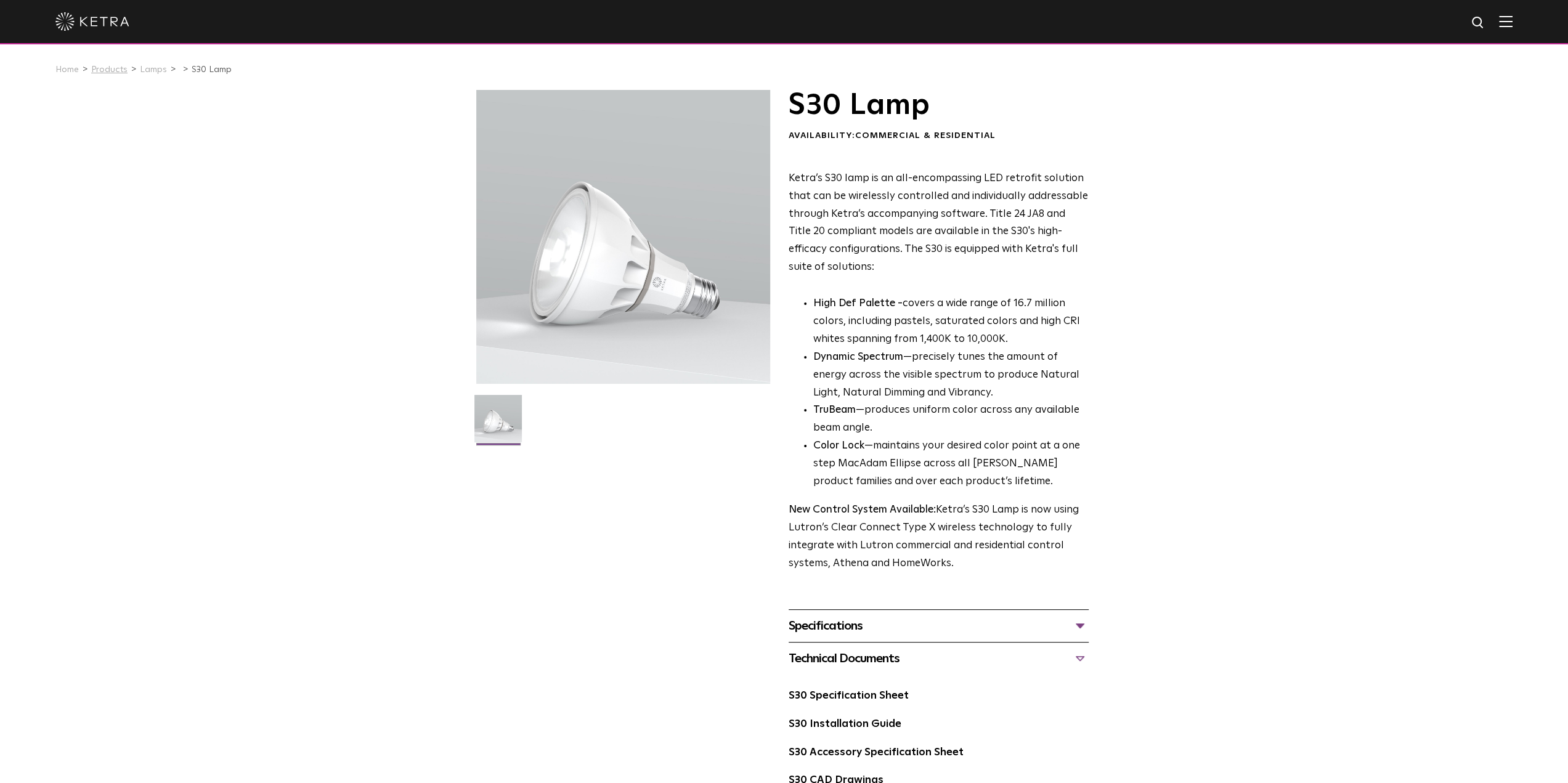
click at [108, 74] on link "Products" at bounding box center [109, 70] width 36 height 9
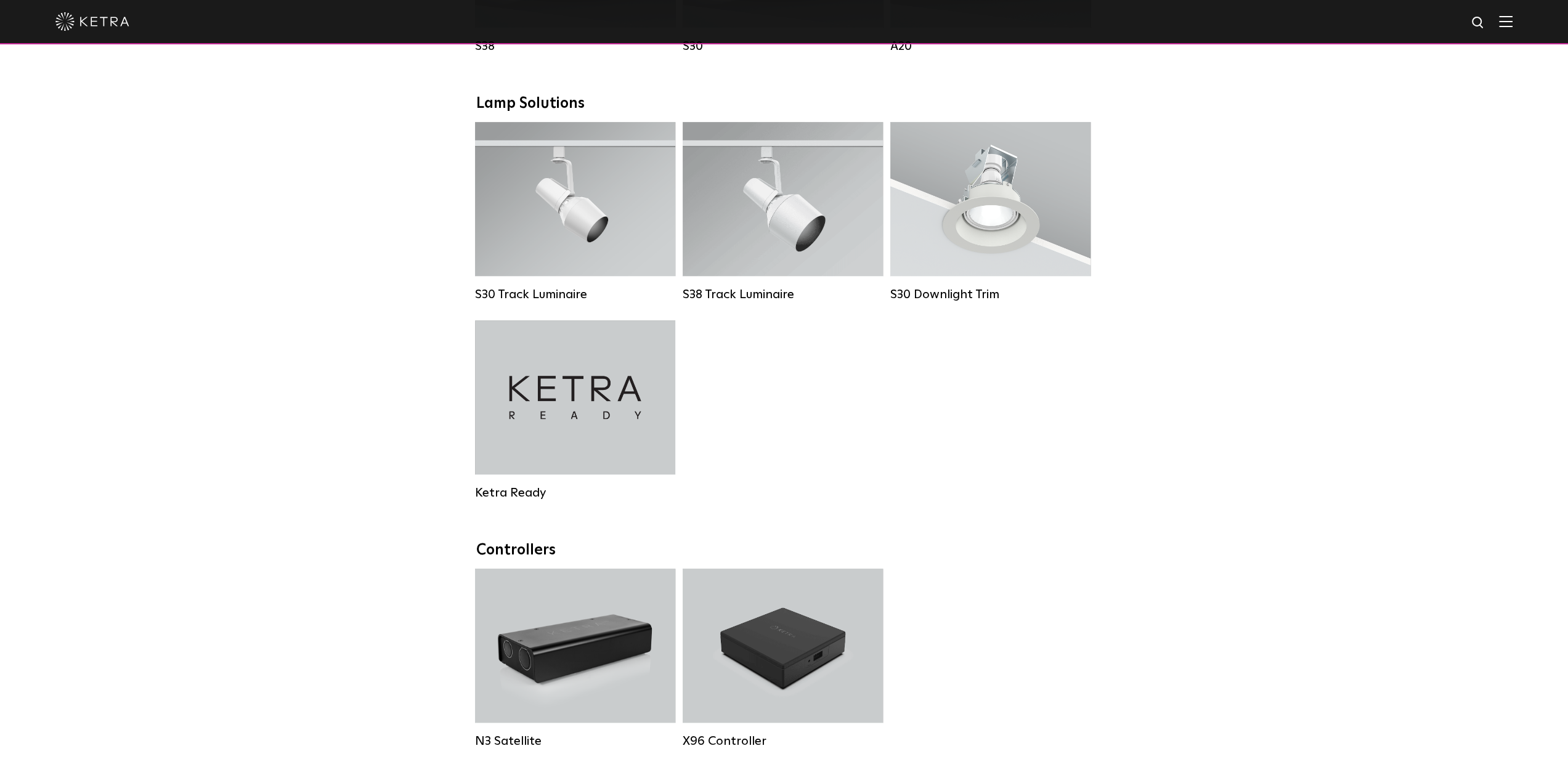
scroll to position [1293, 0]
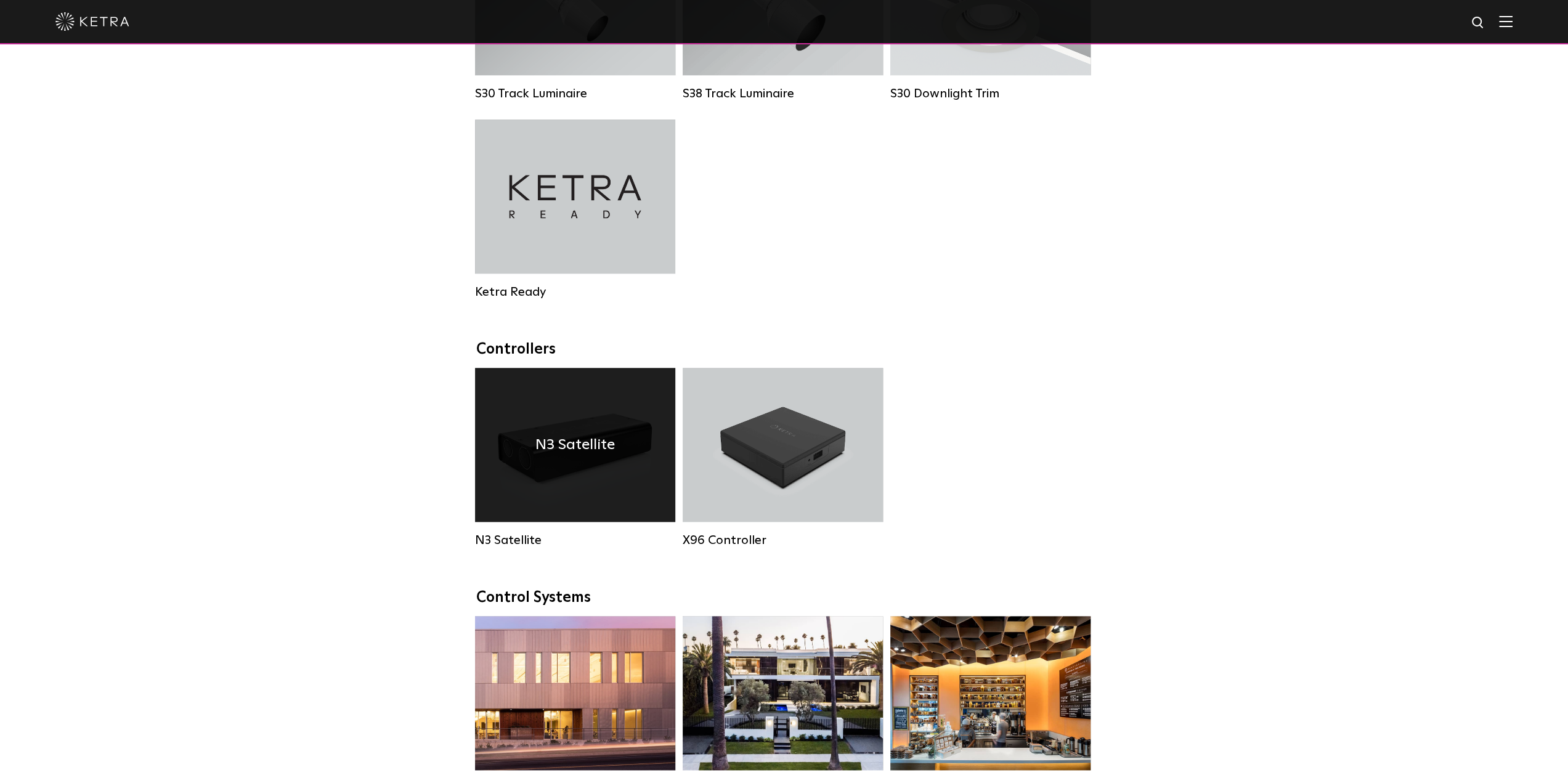
click at [574, 486] on div "N3 Satellite" at bounding box center [575, 445] width 200 height 154
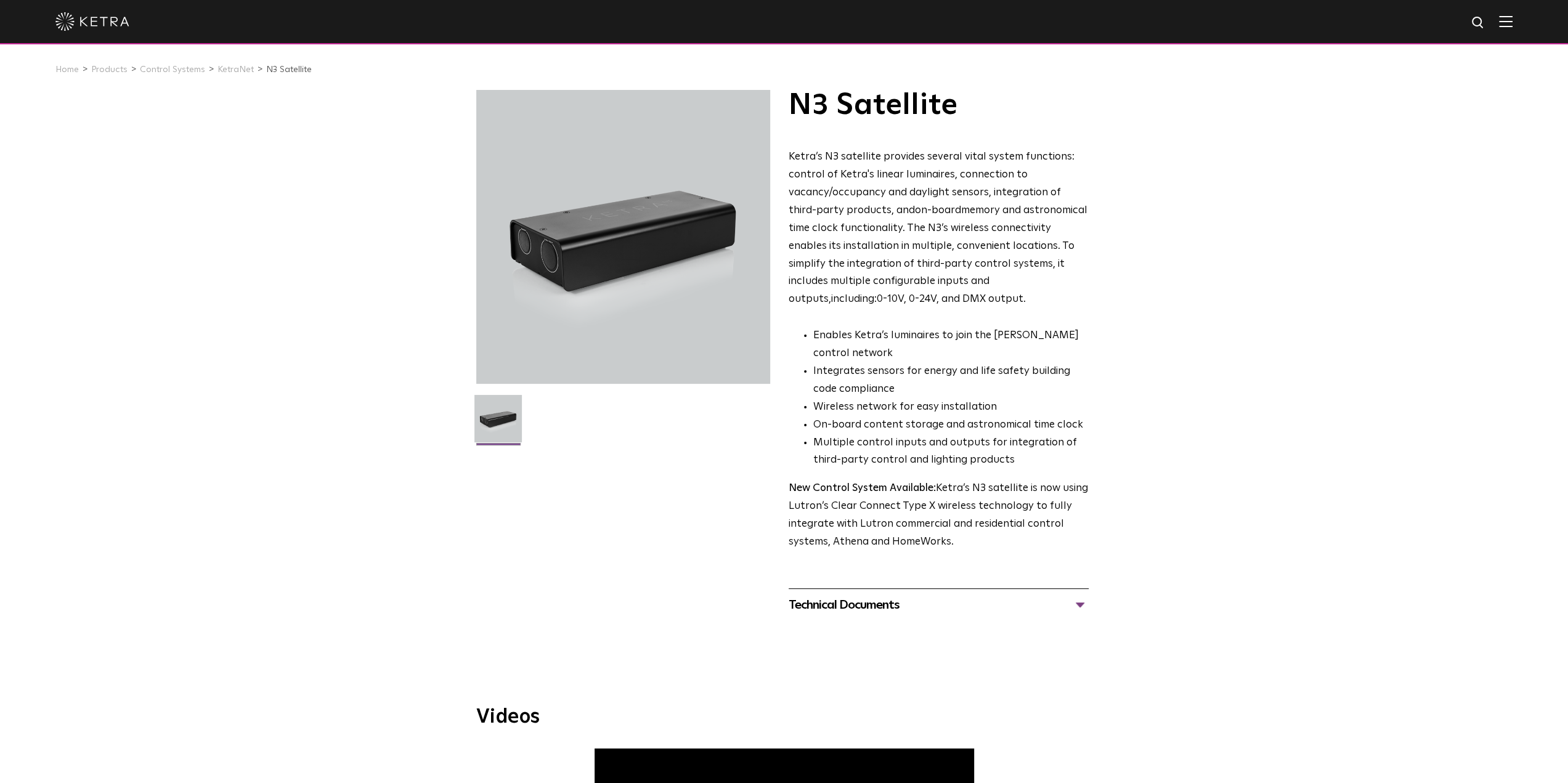
click at [222, 76] on li "KetraNet" at bounding box center [240, 69] width 46 height 18
click at [223, 74] on link "KetraNet" at bounding box center [235, 70] width 36 height 9
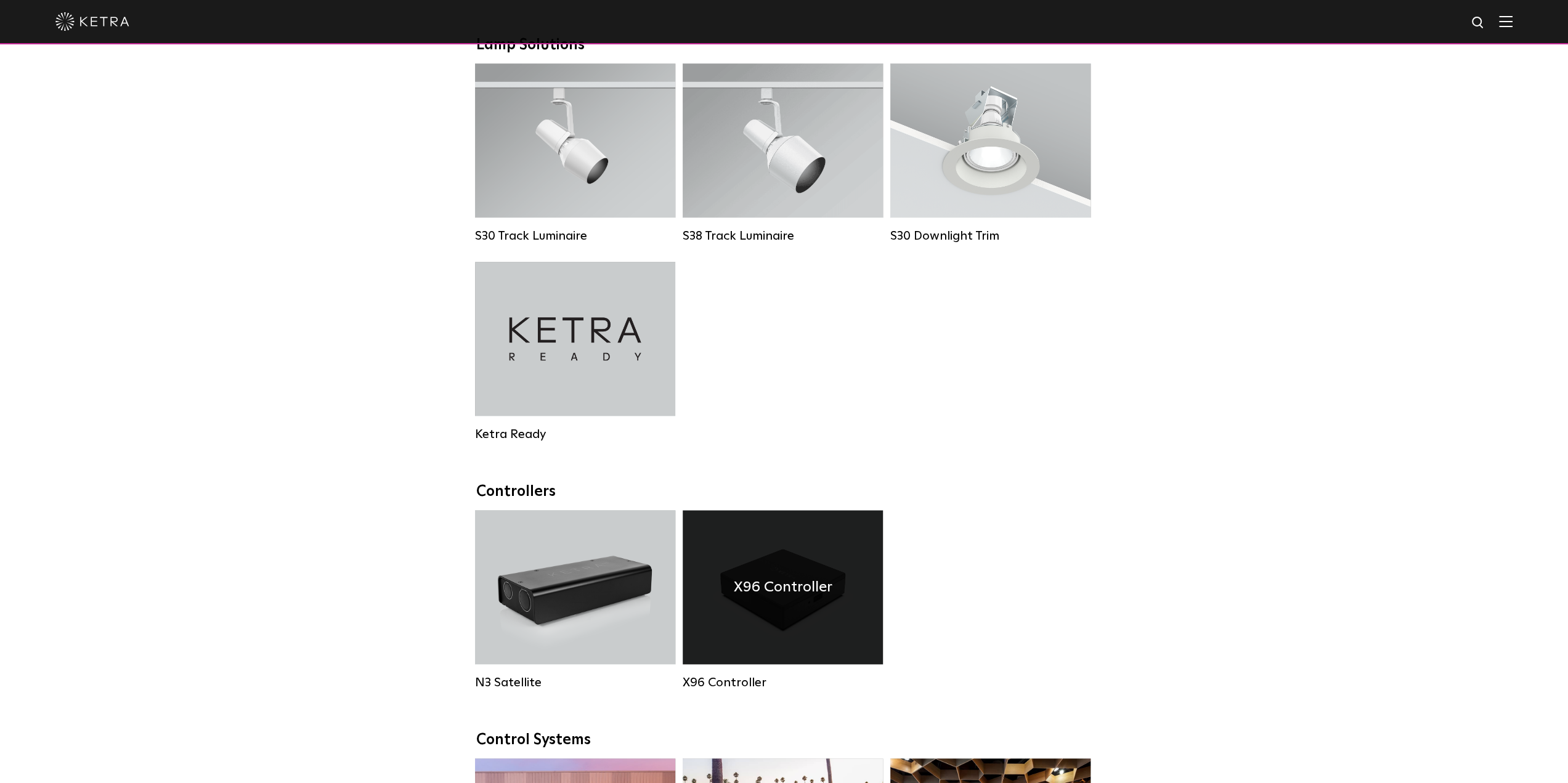
scroll to position [1170, 0]
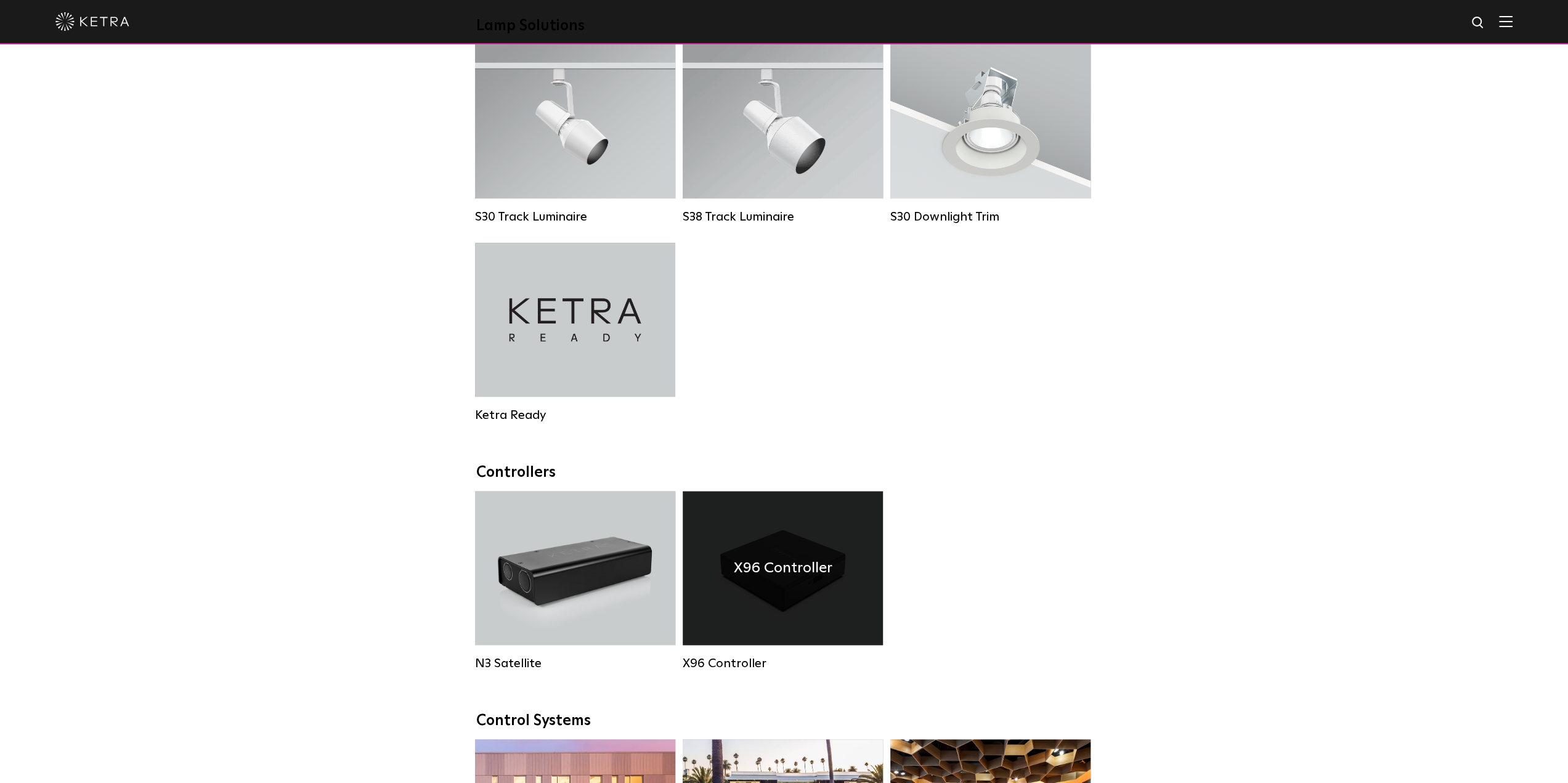
click at [783, 580] on h4 "X96 Controller" at bounding box center [783, 568] width 98 height 24
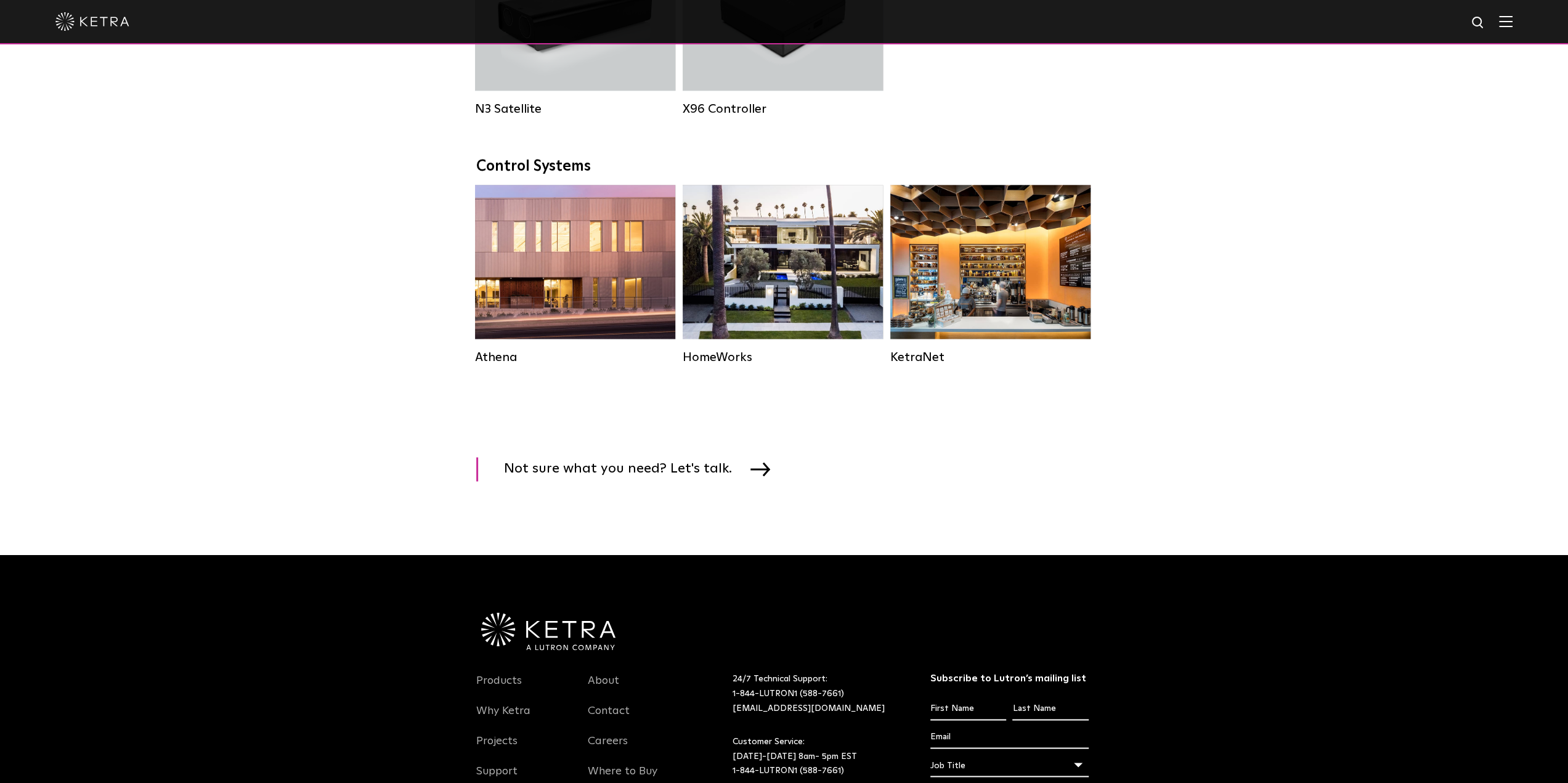
scroll to position [1848, 0]
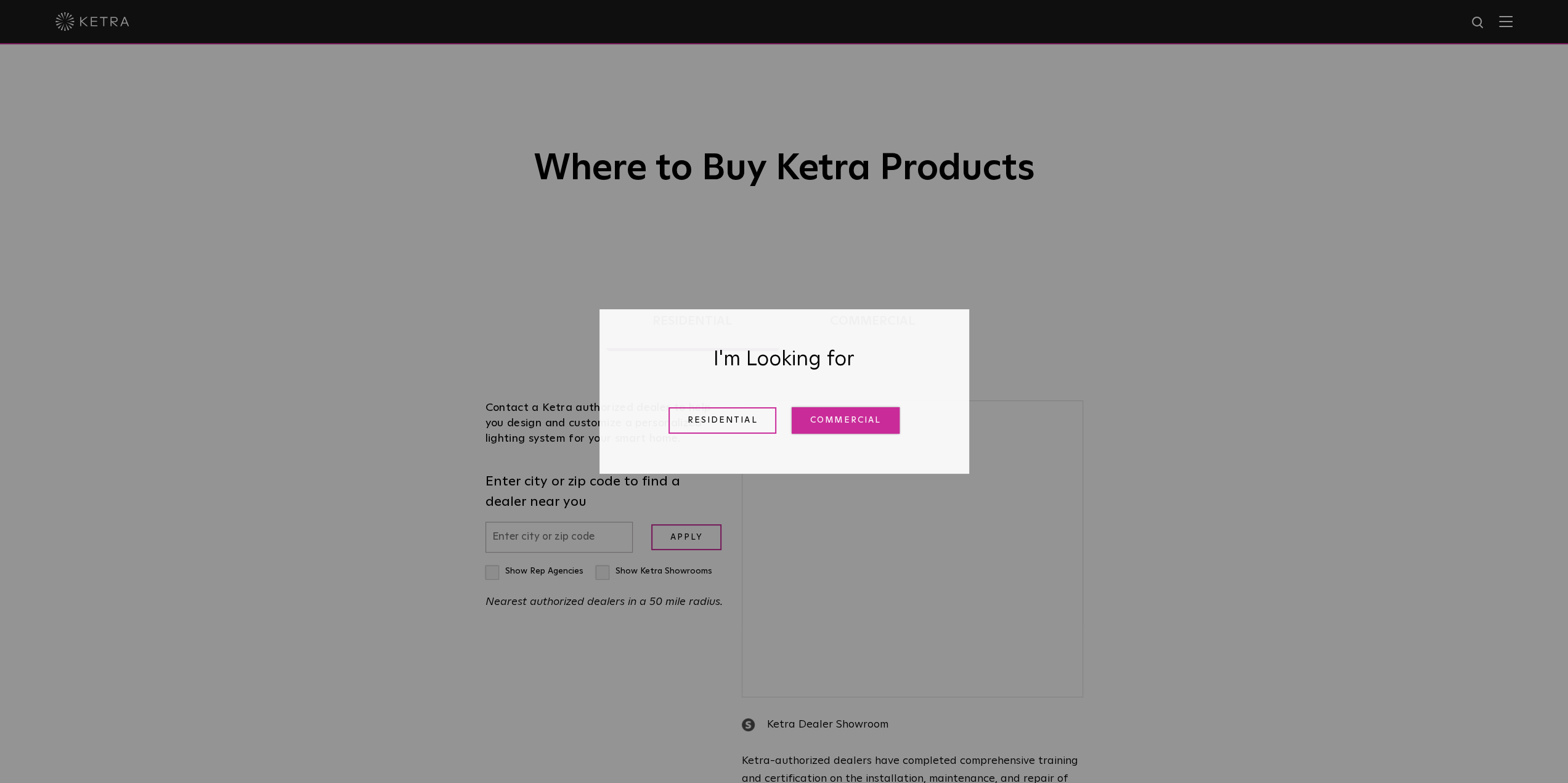
click at [850, 428] on link "Commercial" at bounding box center [845, 420] width 108 height 26
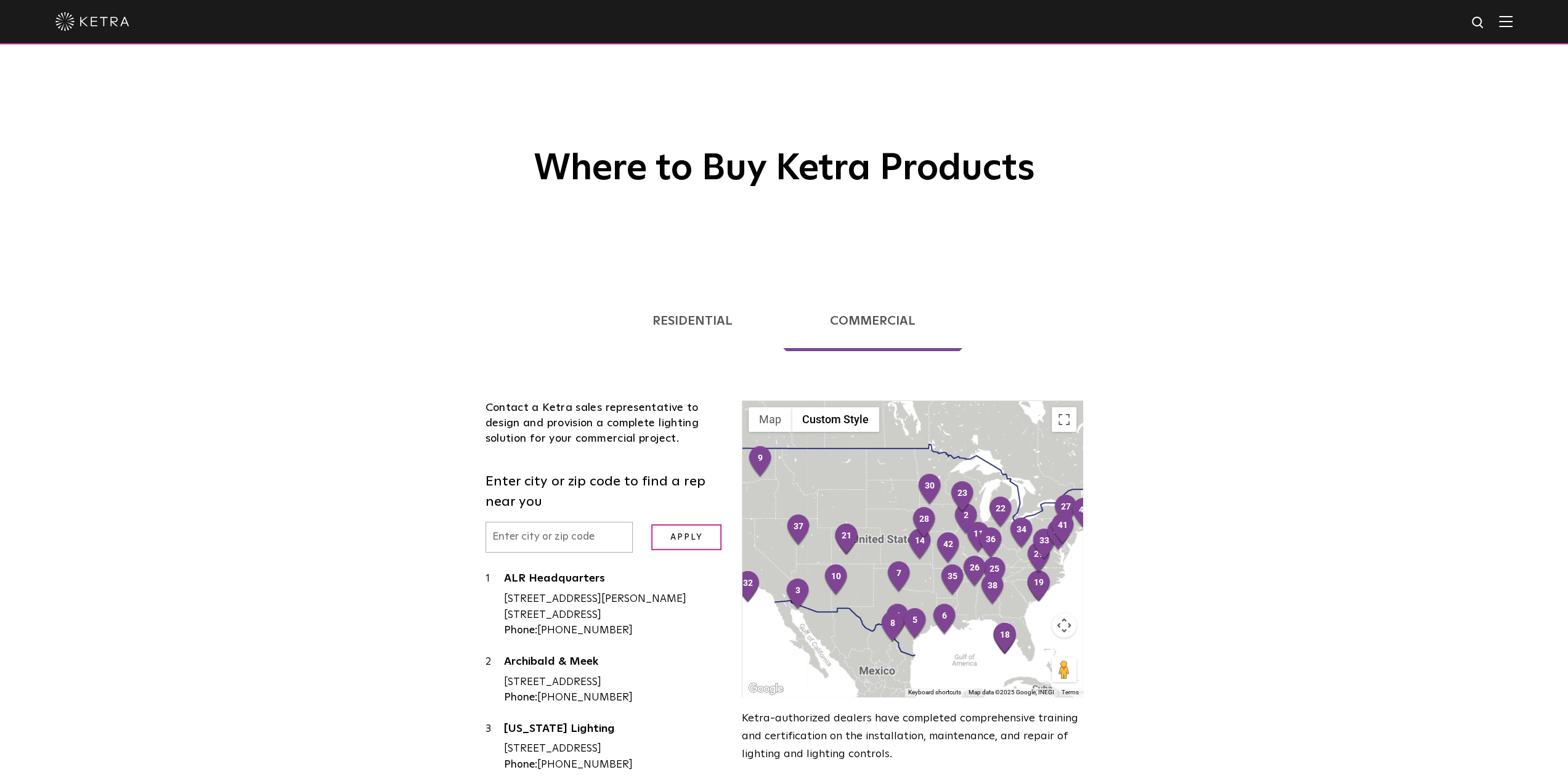
click at [536, 543] on input "text" at bounding box center [559, 537] width 148 height 31
type input "60177"
click at [651, 524] on input "Apply" at bounding box center [686, 537] width 70 height 26
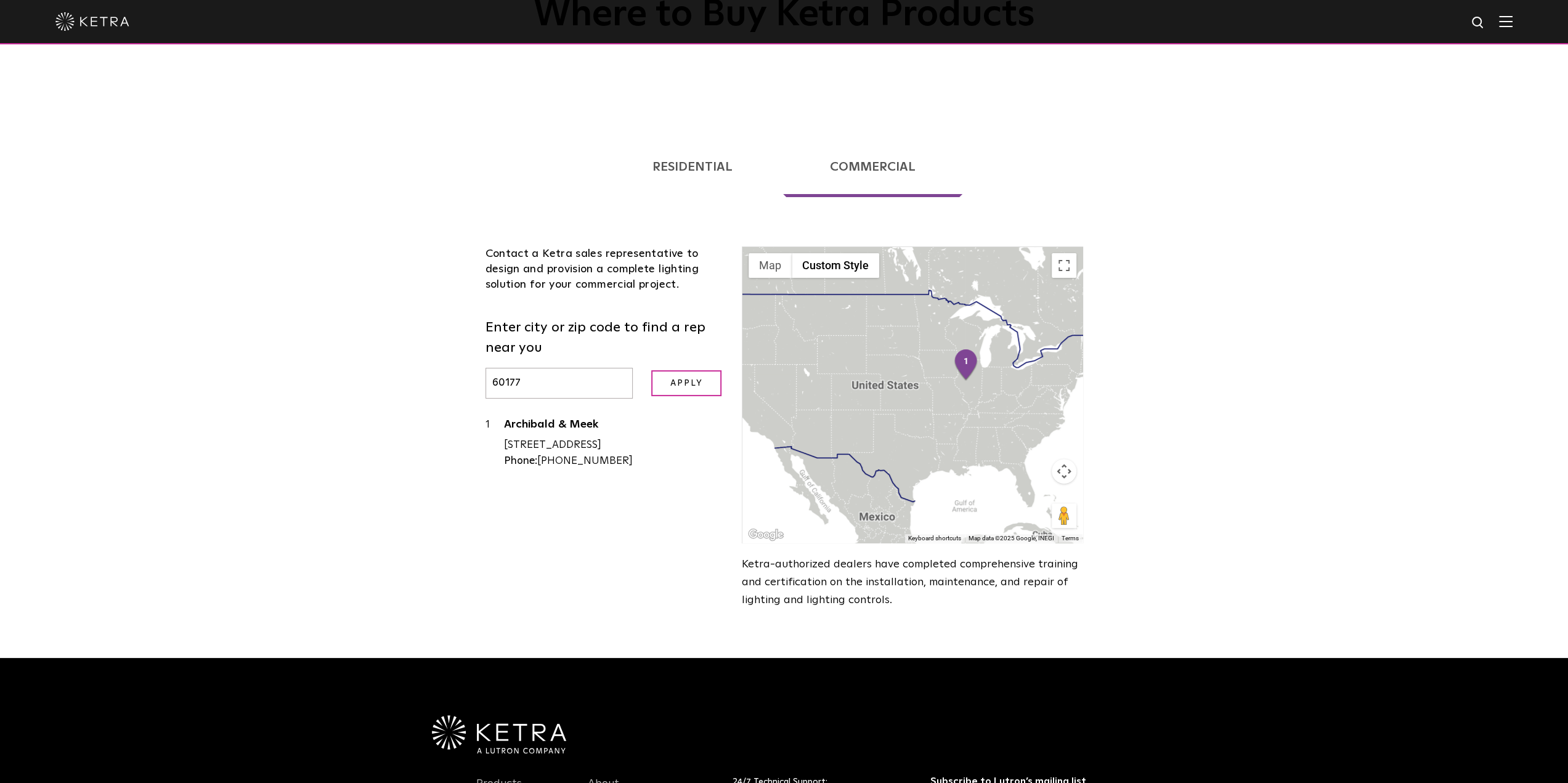
scroll to position [185, 0]
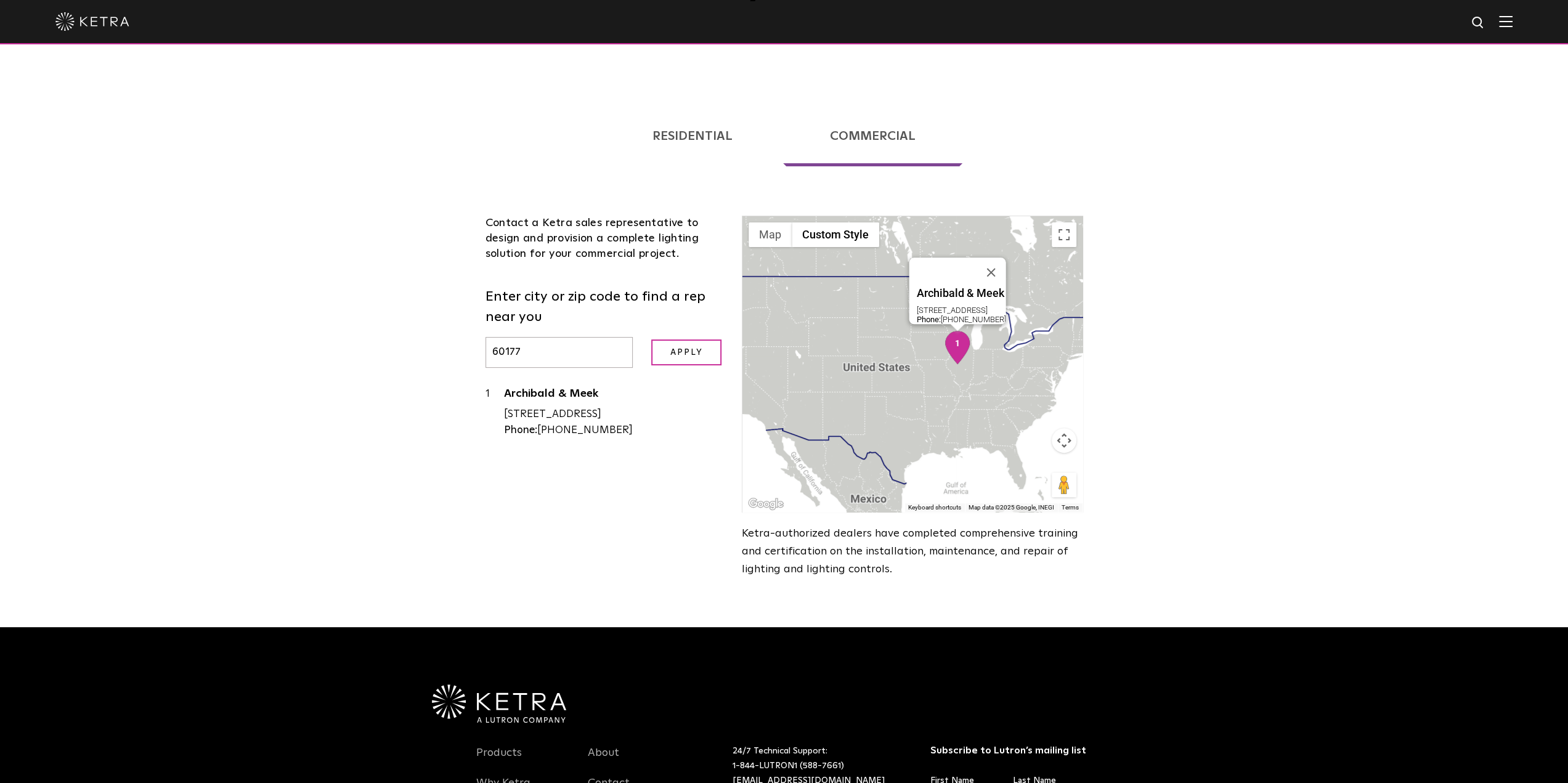
click at [508, 422] on div "[STREET_ADDRESS]" at bounding box center [614, 414] width 220 height 16
click at [706, 148] on link "Residential" at bounding box center [693, 136] width 174 height 61
click at [716, 138] on link "Residential" at bounding box center [693, 136] width 174 height 61
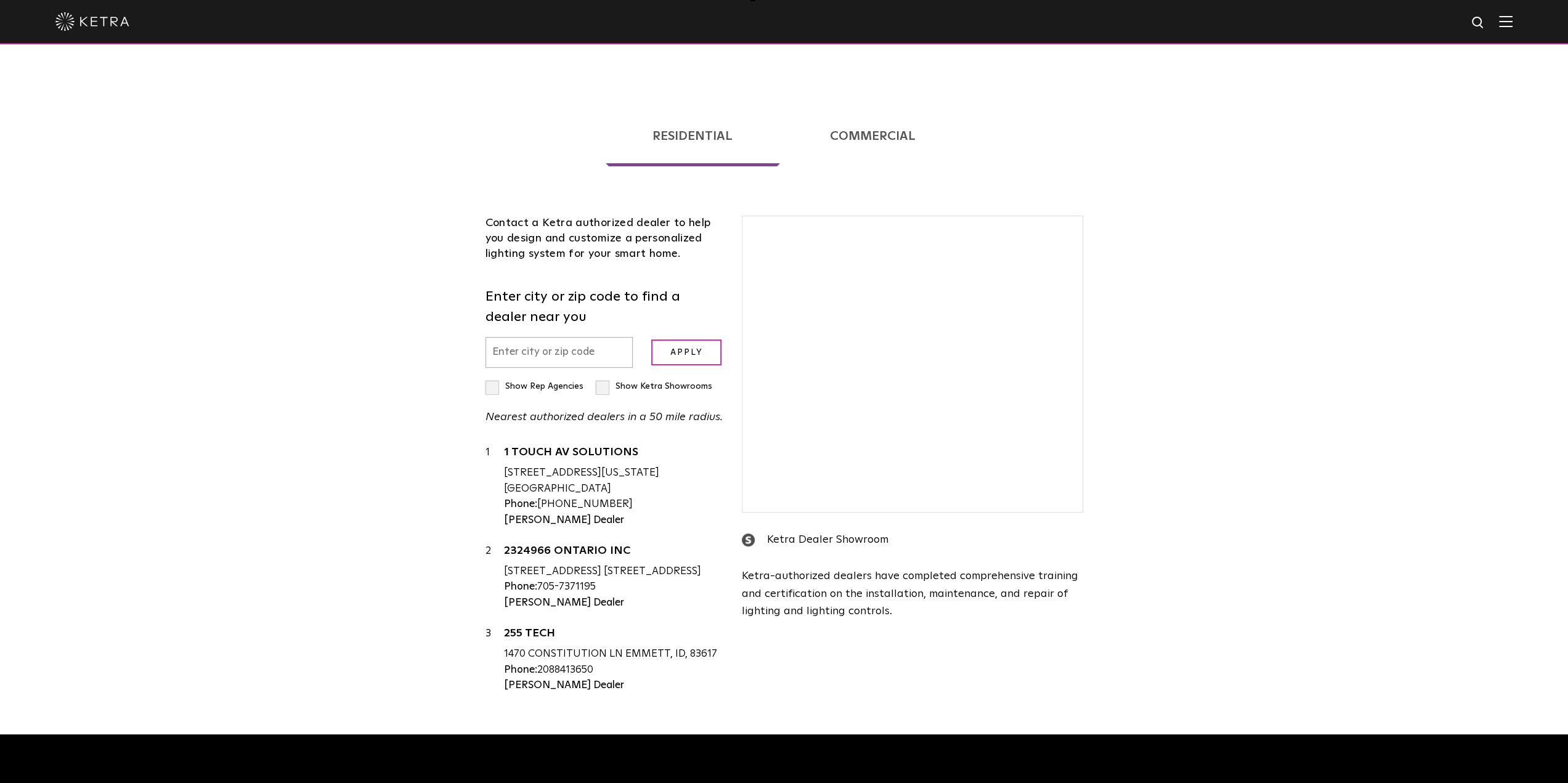
click at [696, 140] on link "Residential" at bounding box center [693, 136] width 174 height 61
click at [582, 344] on input "text" at bounding box center [559, 352] width 148 height 31
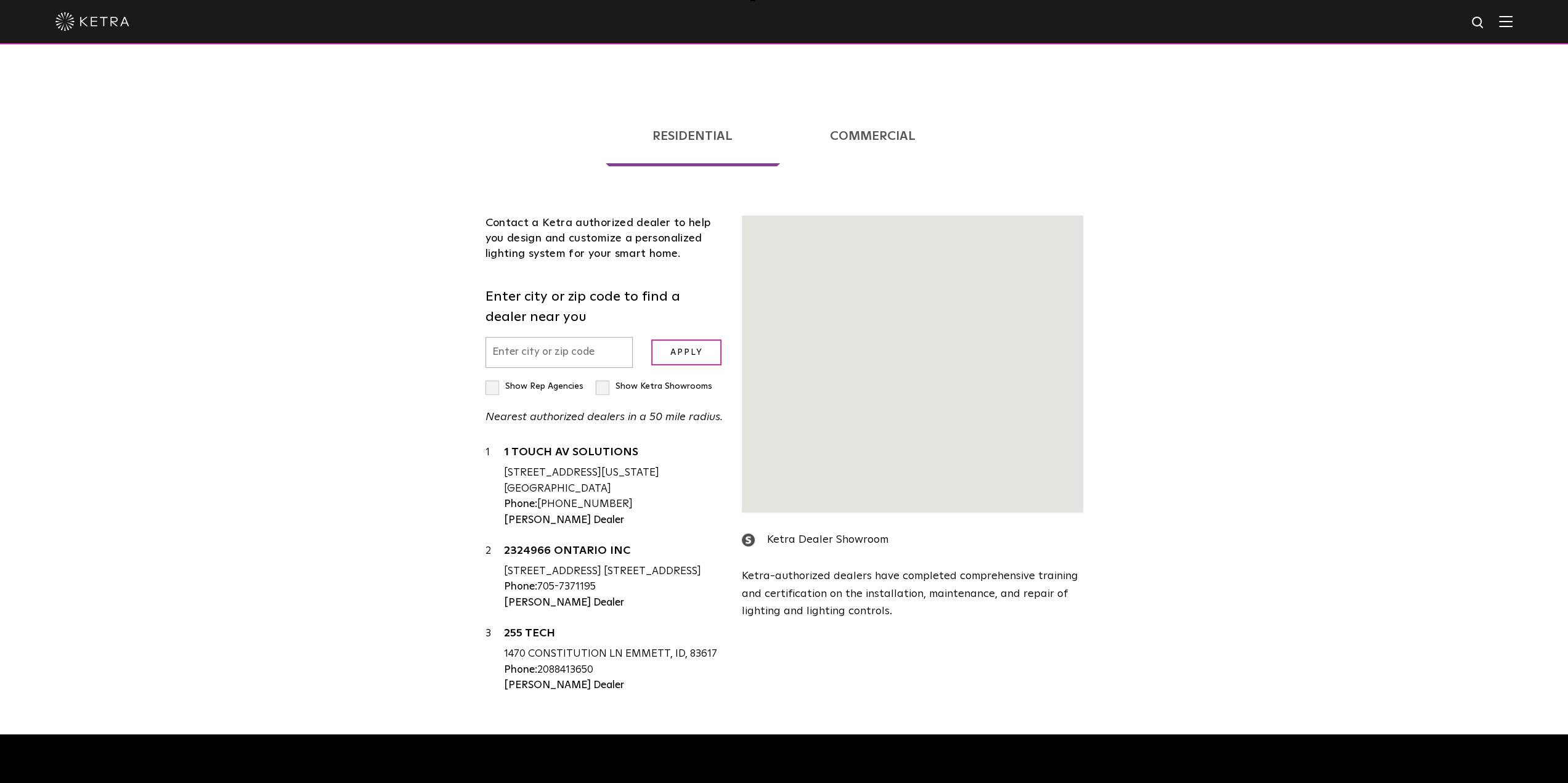
click at [554, 444] on div "1 1 TOUCH AV SOLUTIONS [STREET_ADDRESS][US_STATE] [GEOGRAPHIC_DATA] Phone: [PHO…" at bounding box center [604, 573] width 238 height 259
click at [536, 337] on input "text" at bounding box center [559, 352] width 148 height 31
click at [540, 337] on input "text" at bounding box center [559, 352] width 148 height 31
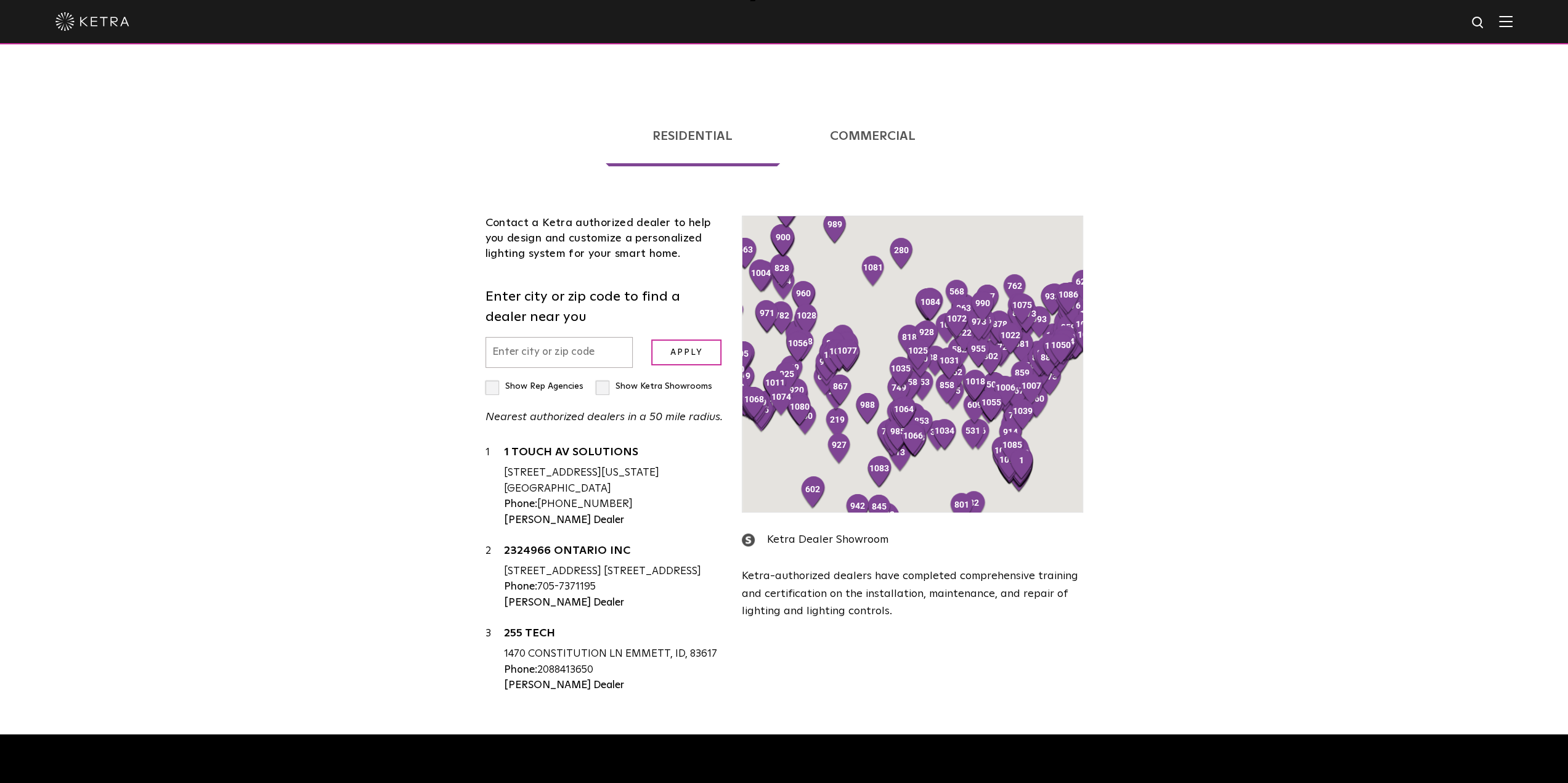
scroll to position [314, 0]
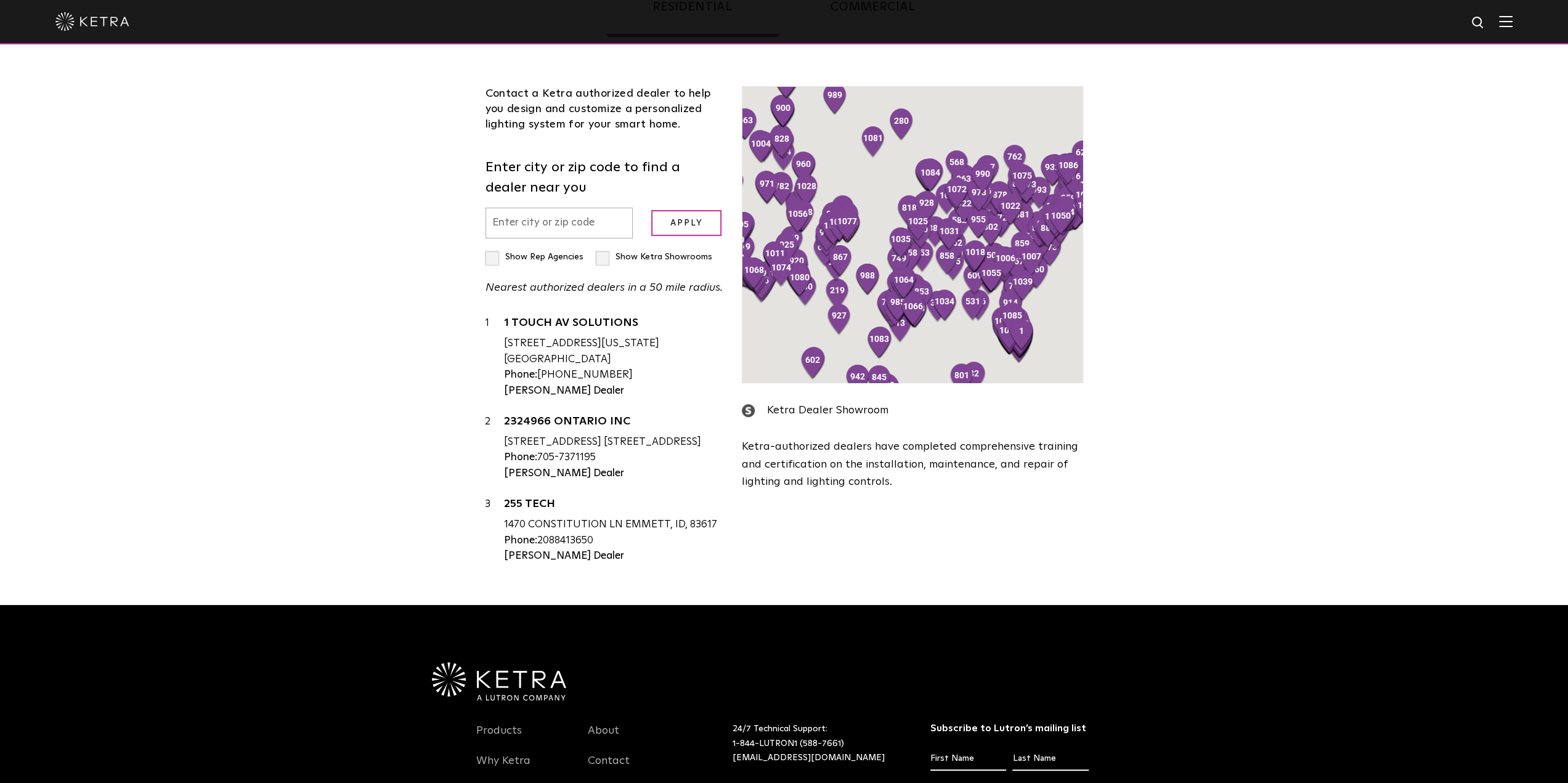
click at [540, 232] on input "text" at bounding box center [559, 223] width 148 height 31
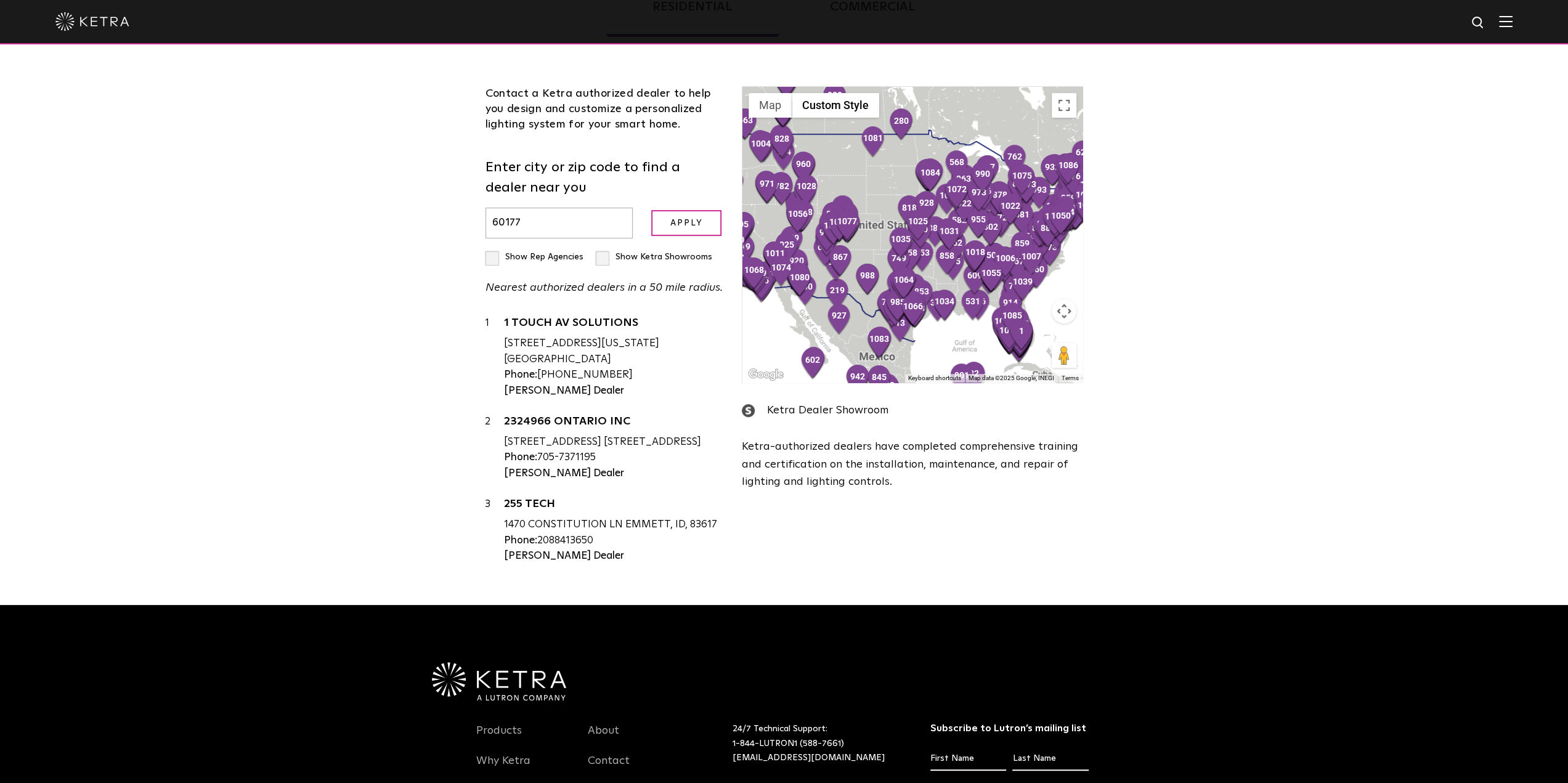
type input "60177"
click at [651, 210] on input "Apply" at bounding box center [686, 222] width 70 height 26
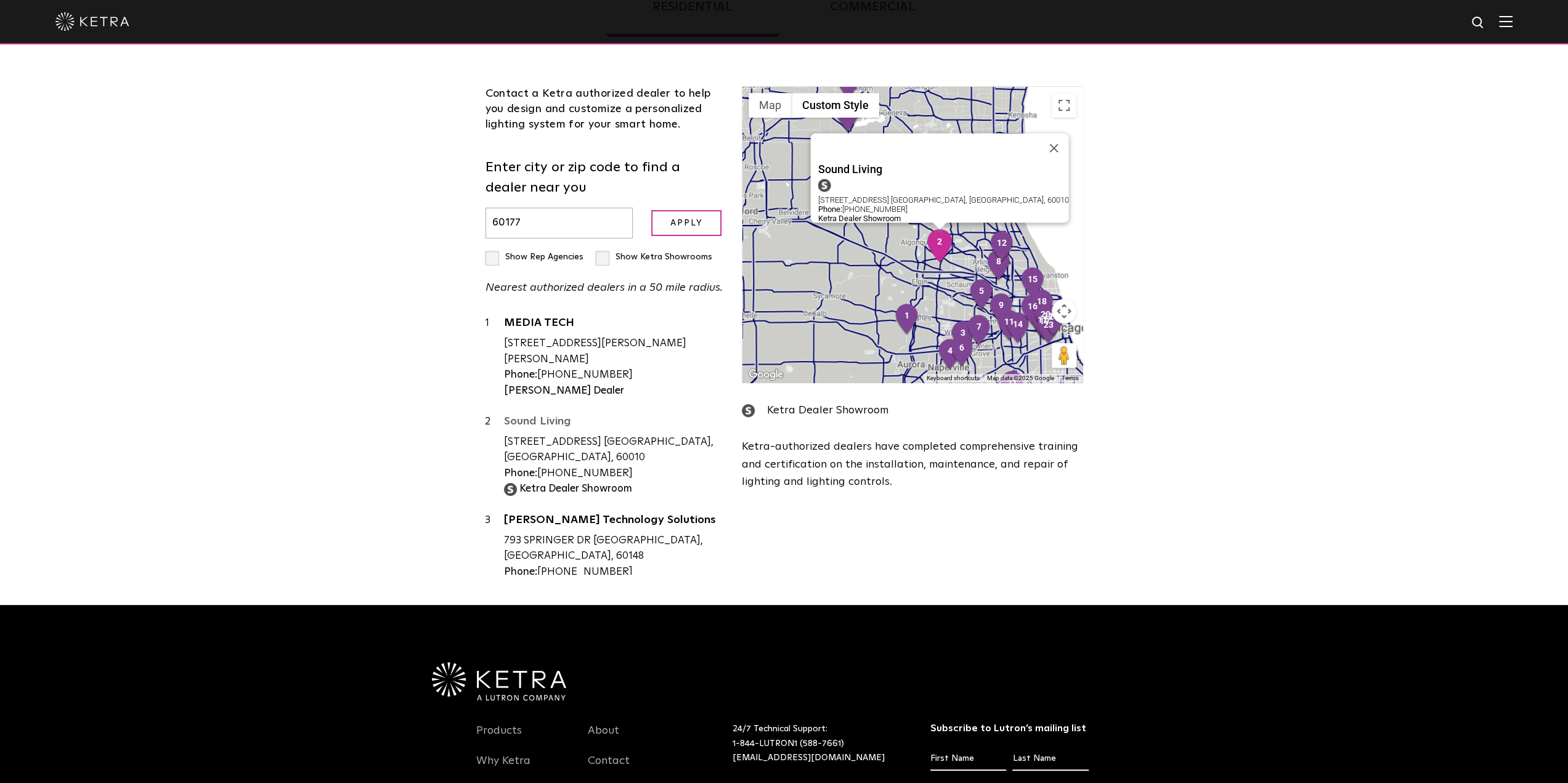
click at [535, 423] on link "Sound Living" at bounding box center [614, 424] width 220 height 16
click at [506, 483] on img at bounding box center [510, 489] width 13 height 13
click at [574, 483] on strong "Ketra Dealer Showroom" at bounding box center [576, 488] width 113 height 11
drag, startPoint x: 504, startPoint y: 441, endPoint x: 697, endPoint y: 435, distance: 193.1
click at [697, 435] on div "[STREET_ADDRESS] [GEOGRAPHIC_DATA], [GEOGRAPHIC_DATA], 60010" at bounding box center [614, 450] width 220 height 31
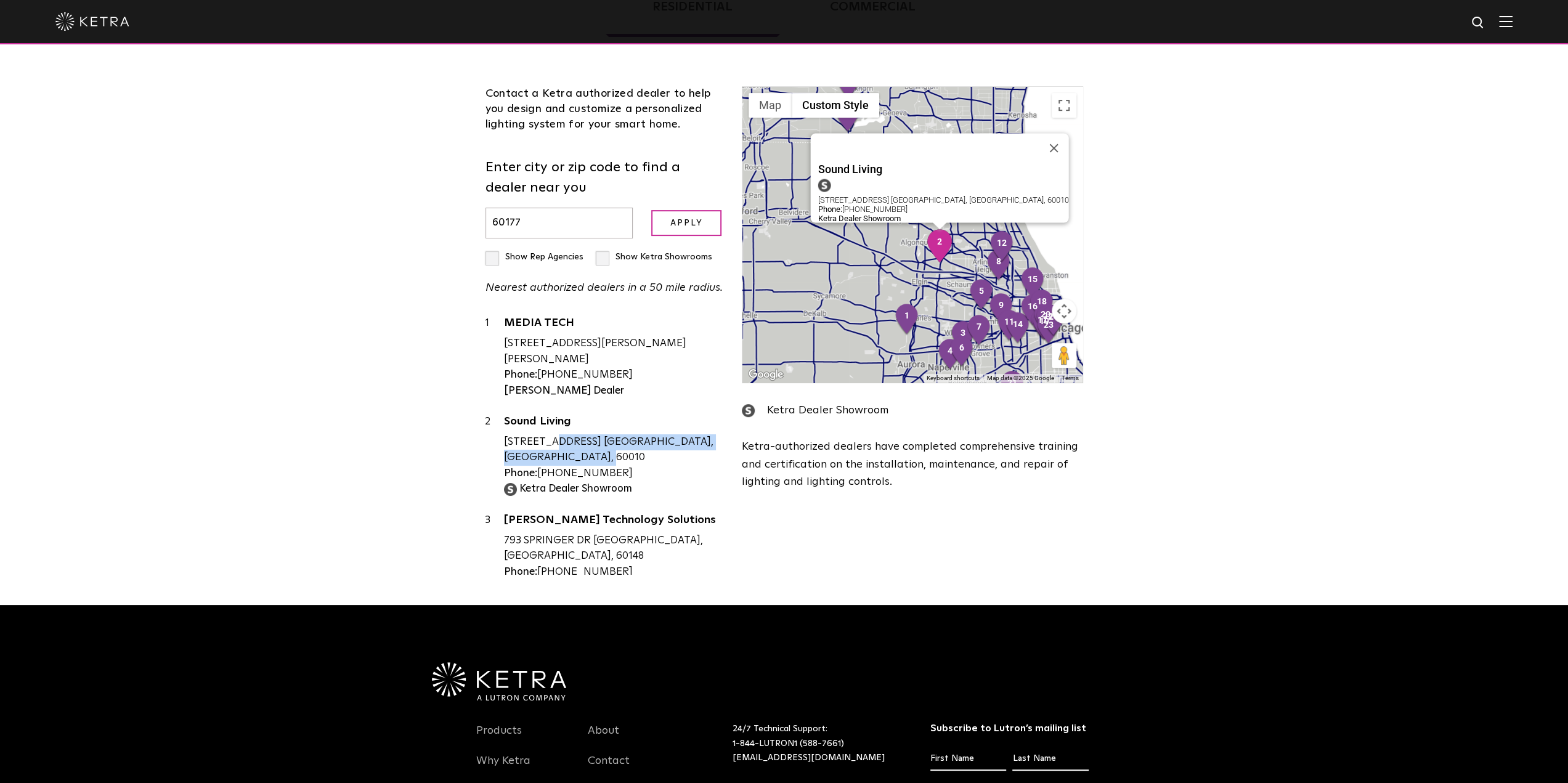
copy div "[STREET_ADDRESS]"
click at [541, 422] on link "Sound Living" at bounding box center [614, 424] width 220 height 16
